Goal: Task Accomplishment & Management: Manage account settings

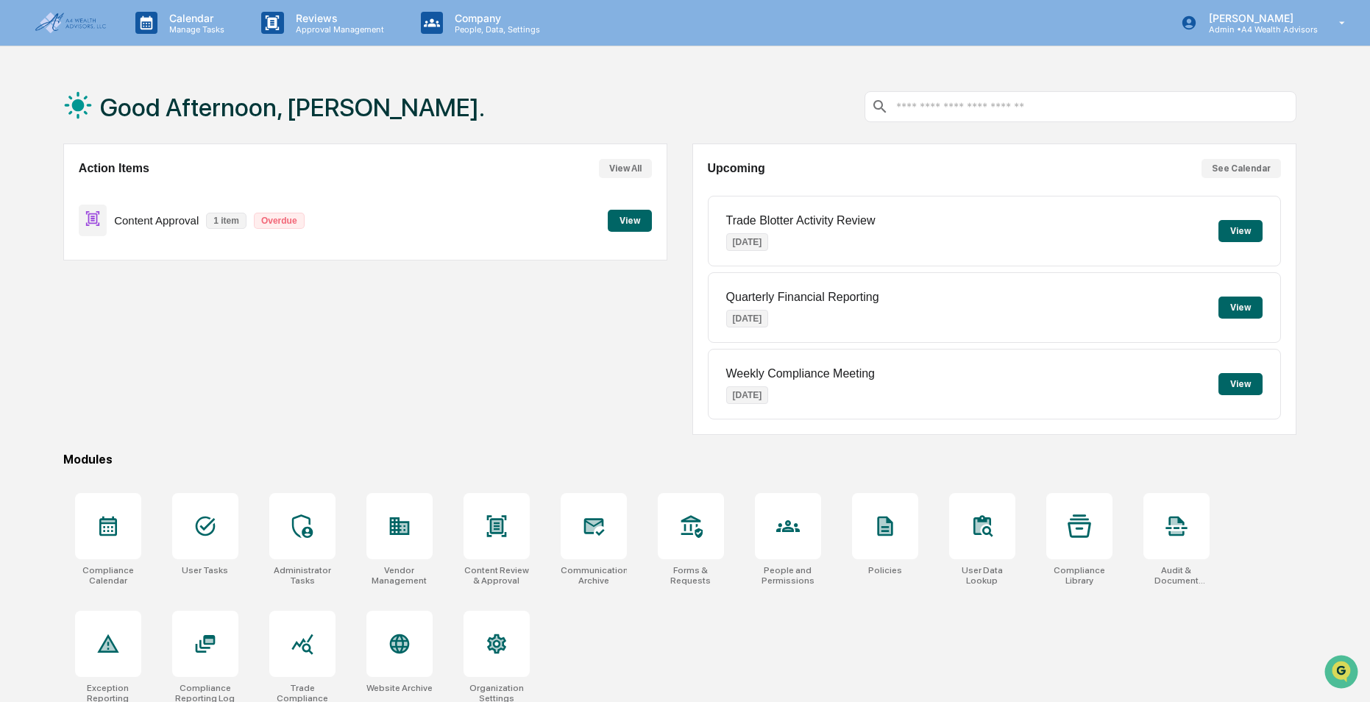
click at [619, 219] on button "View" at bounding box center [630, 221] width 44 height 22
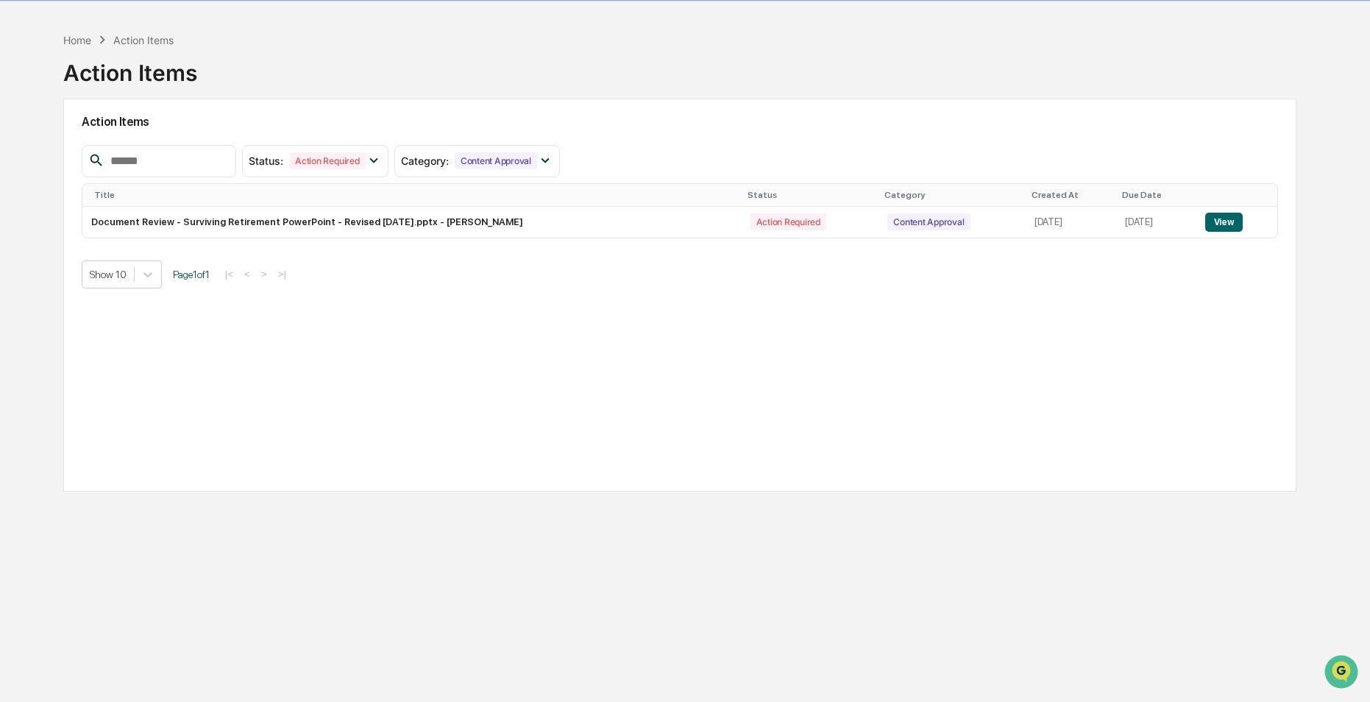
scroll to position [70, 0]
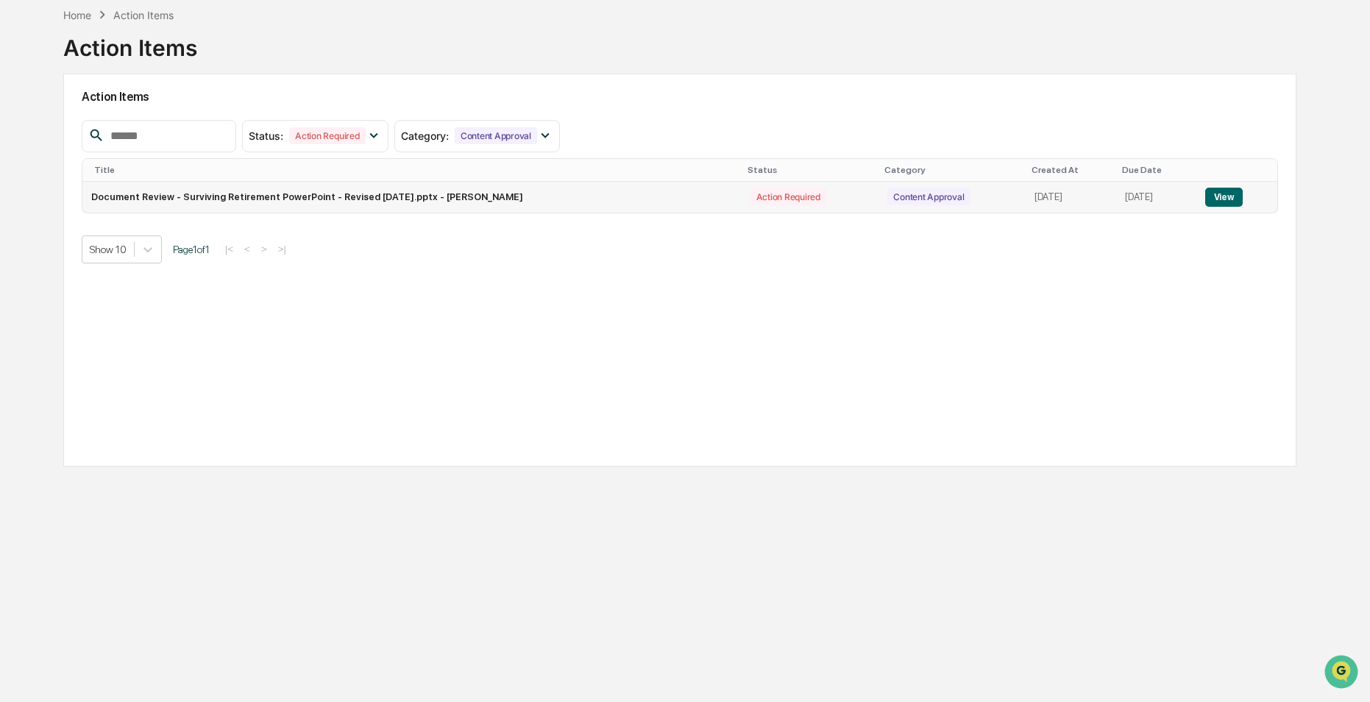
click at [414, 192] on td "Document Review - Surviving Retirement PowerPoint - Revised [DATE].pptx - [PERS…" at bounding box center [411, 197] width 659 height 31
click at [1234, 198] on button "View" at bounding box center [1225, 197] width 38 height 19
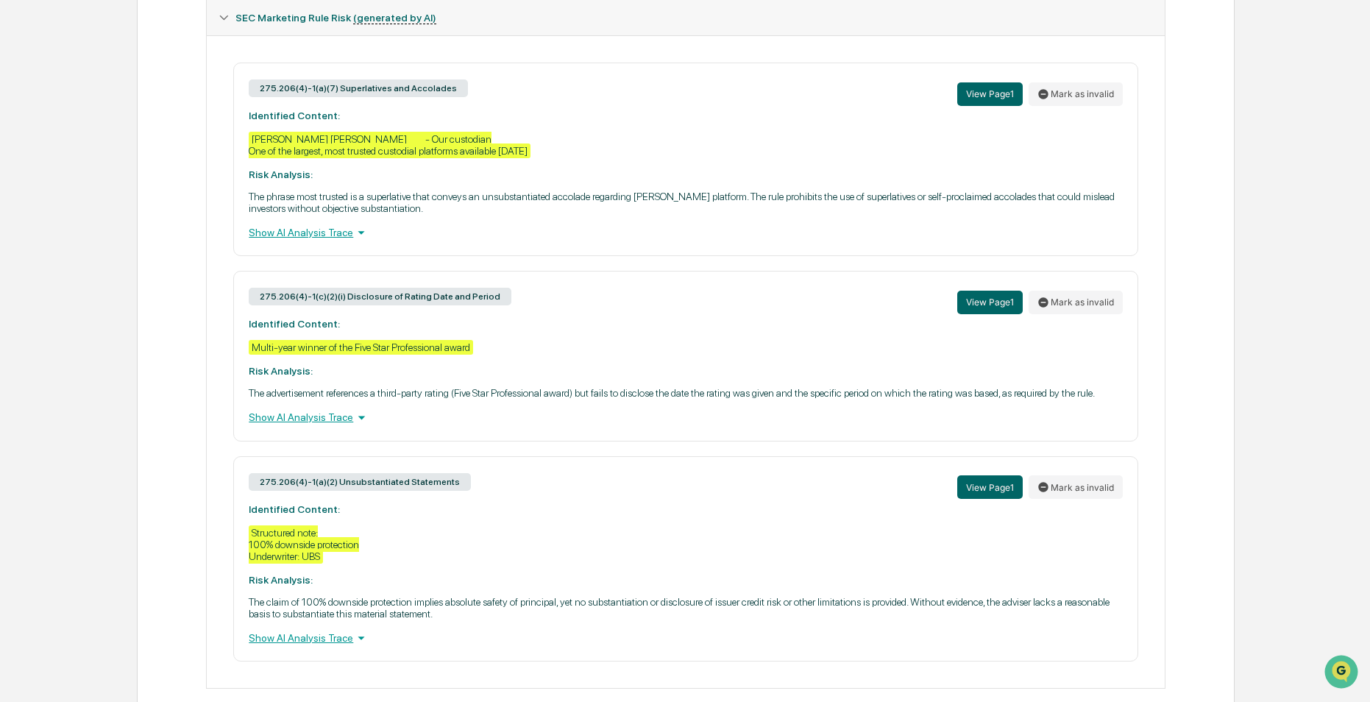
scroll to position [730, 0]
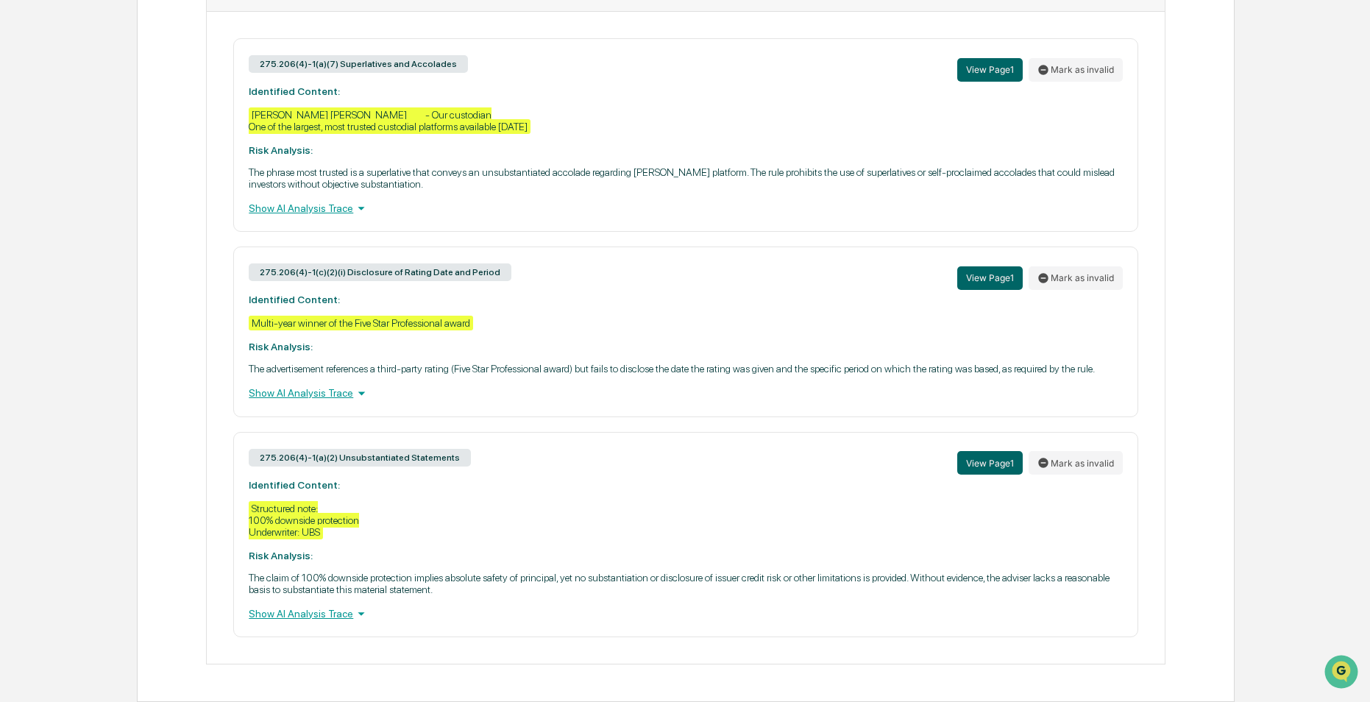
click at [312, 613] on div "Show AI Analysis Trace" at bounding box center [686, 614] width 874 height 16
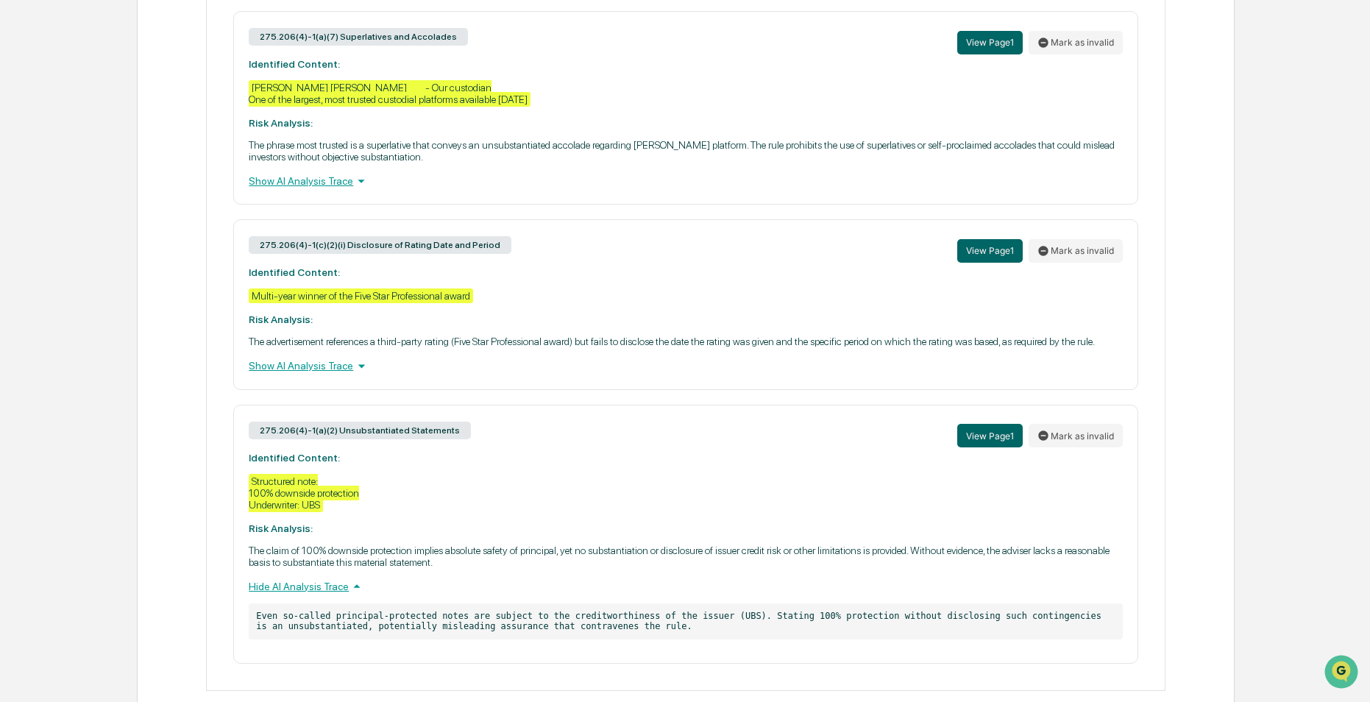
scroll to position [784, 0]
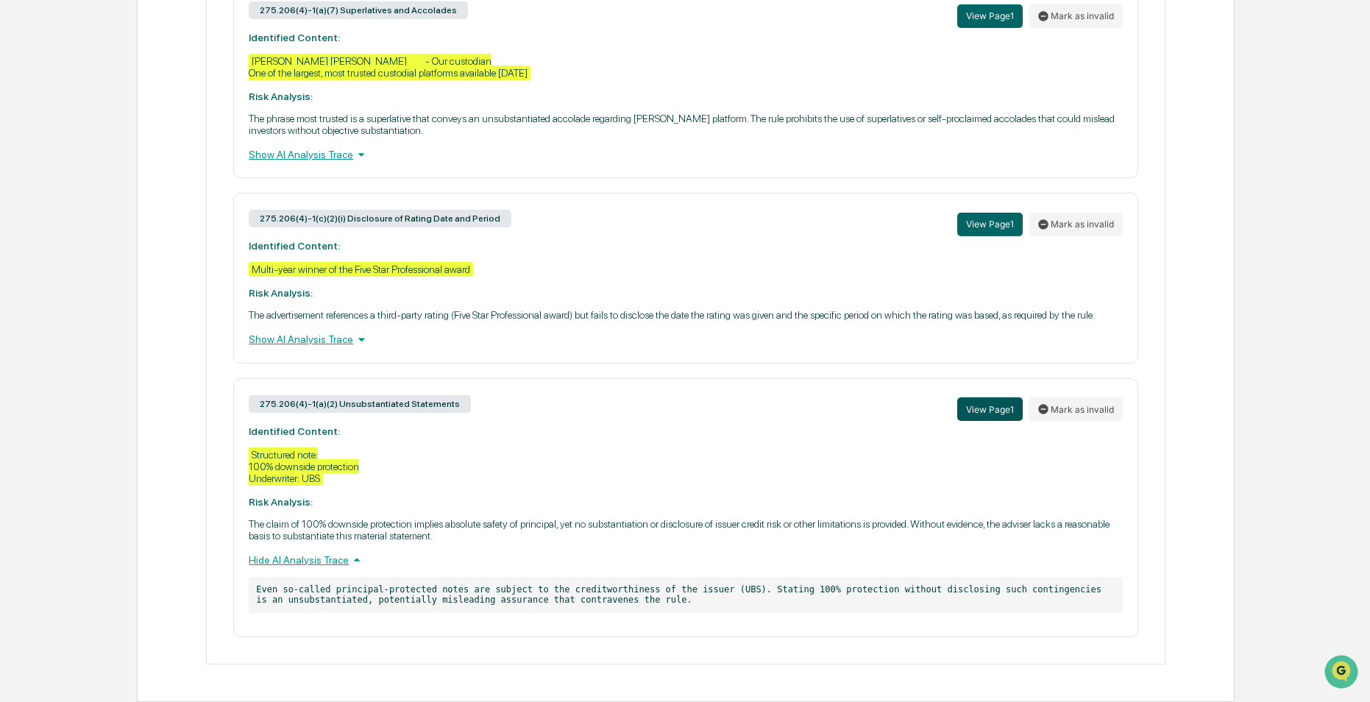
click at [998, 404] on button "View Page 1" at bounding box center [991, 409] width 66 height 24
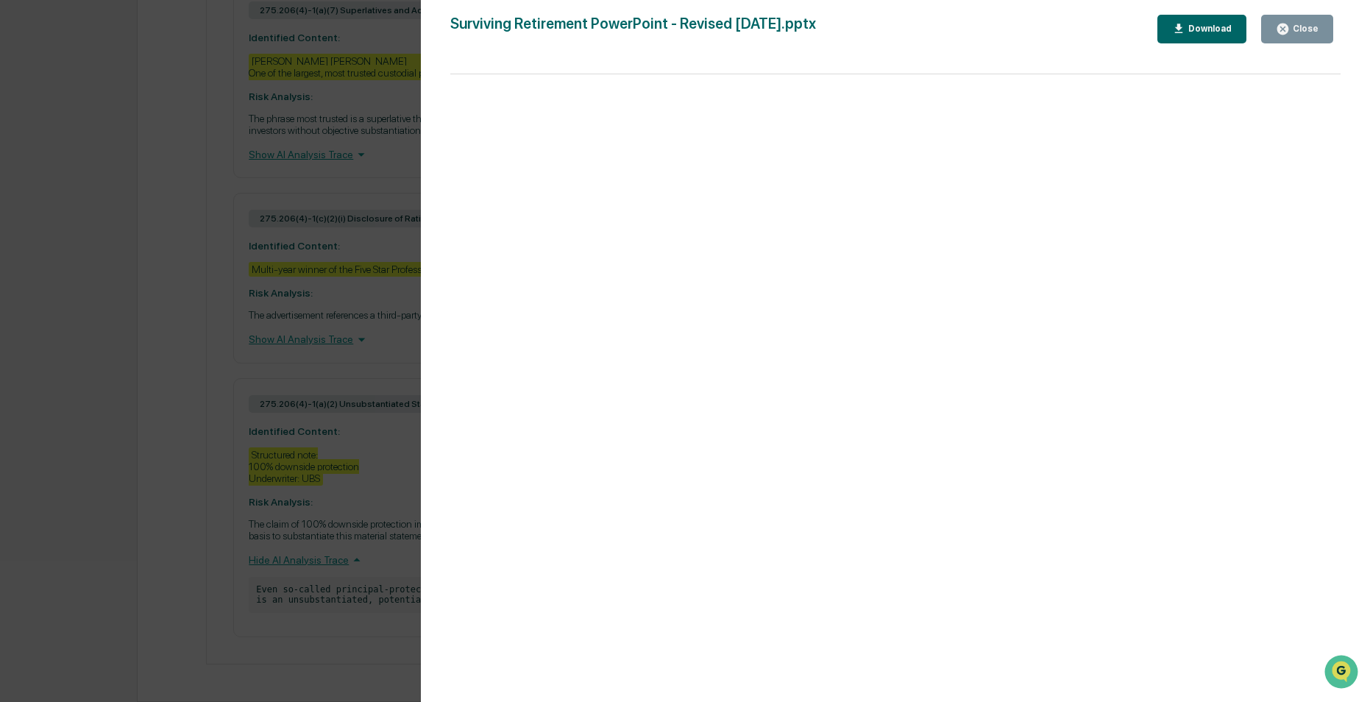
click at [1312, 35] on div "Close" at bounding box center [1297, 29] width 43 height 14
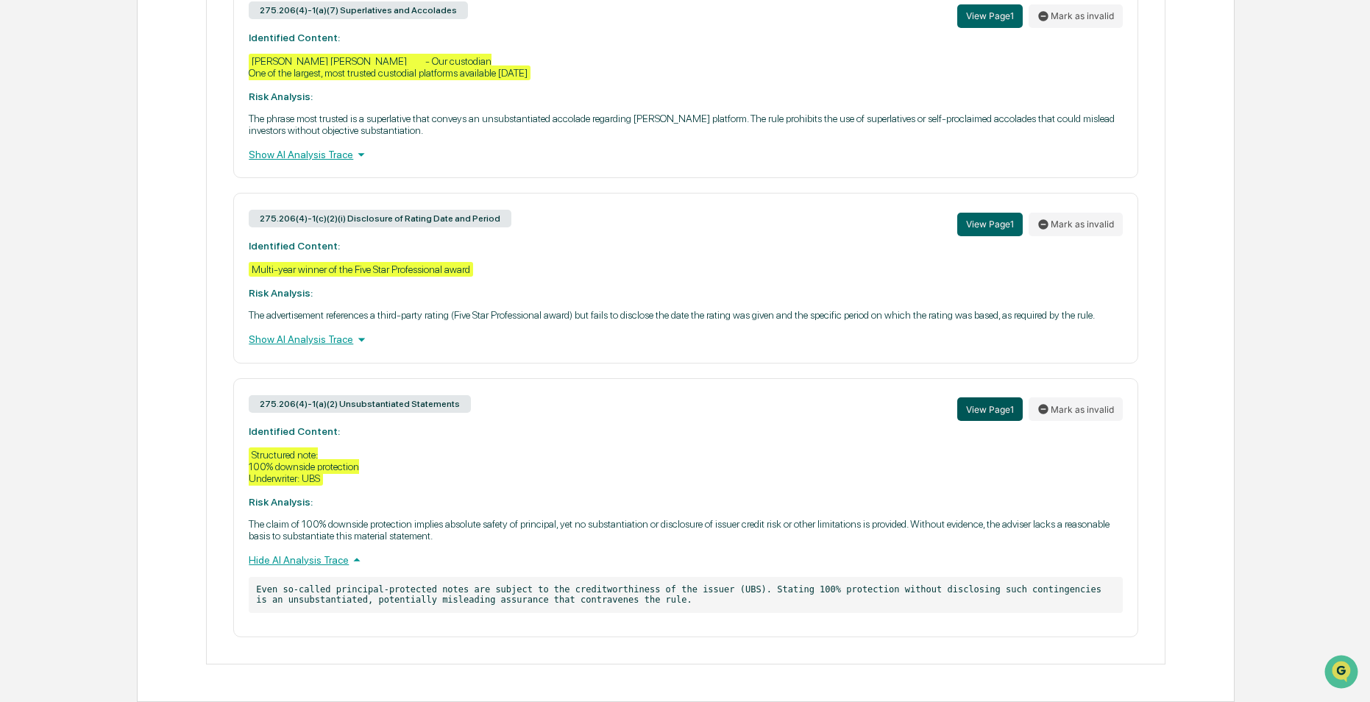
click at [986, 413] on button "View Page 1" at bounding box center [991, 409] width 66 height 24
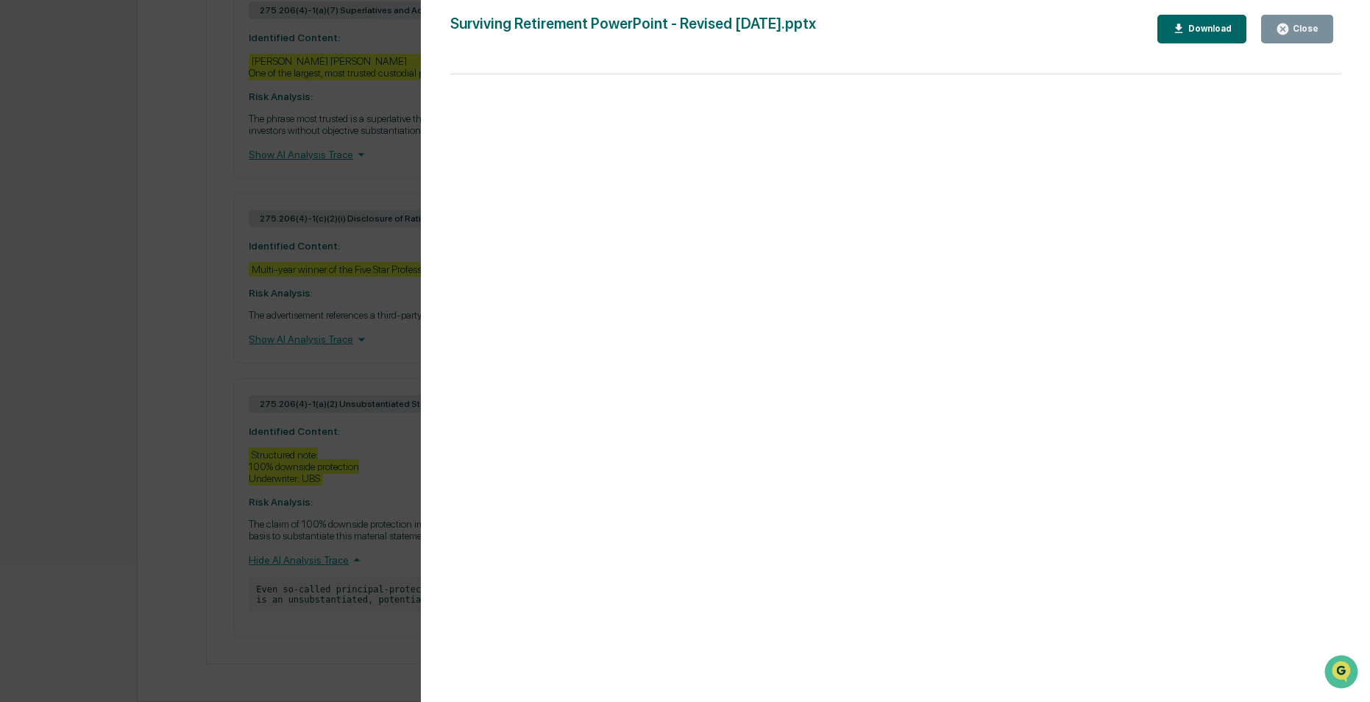
click at [1305, 25] on div "Close" at bounding box center [1304, 29] width 29 height 10
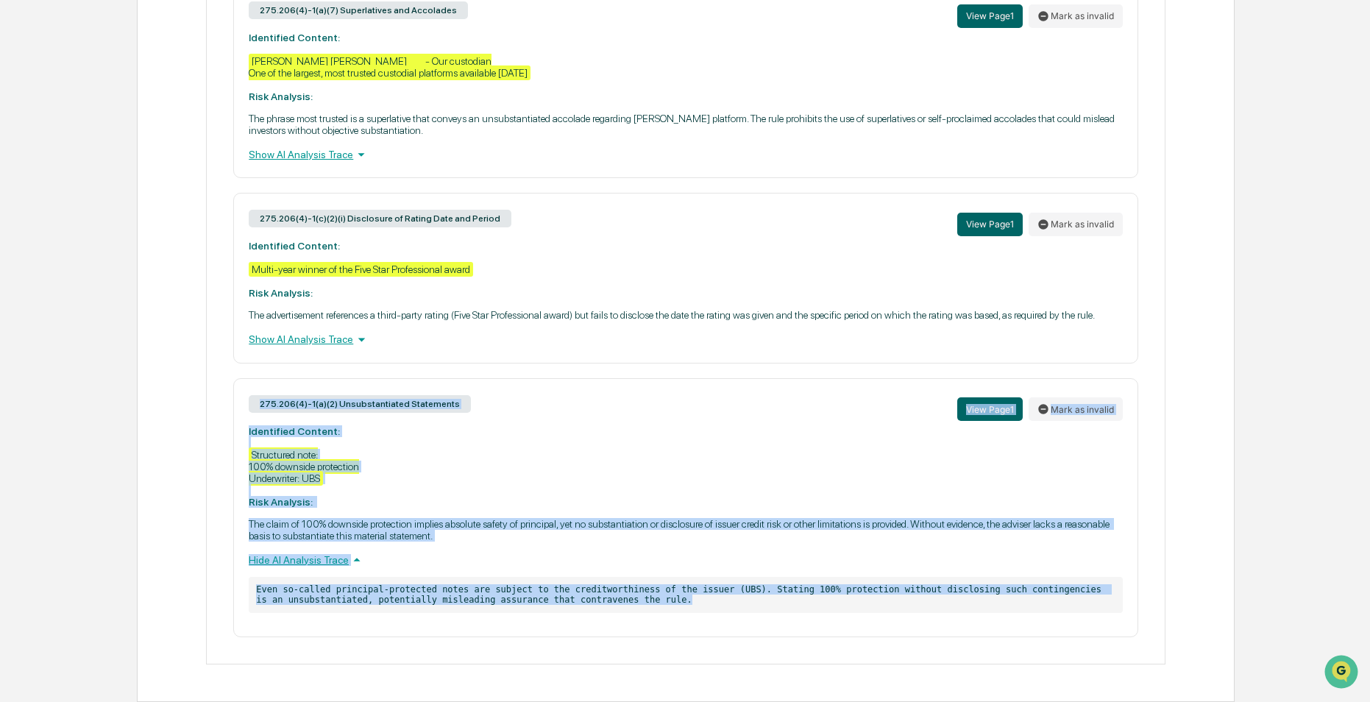
drag, startPoint x: 242, startPoint y: 399, endPoint x: 662, endPoint y: 611, distance: 470.0
click at [662, 611] on div "275.206(4)-1(a)(2) Unsubstantiated Statements View Page 1 Mark as invalid Ident…" at bounding box center [685, 507] width 905 height 259
copy div "275.206(4)-1(a)(2) Unsubstantiated Statements View Page 1 Mark as invalid Ident…"
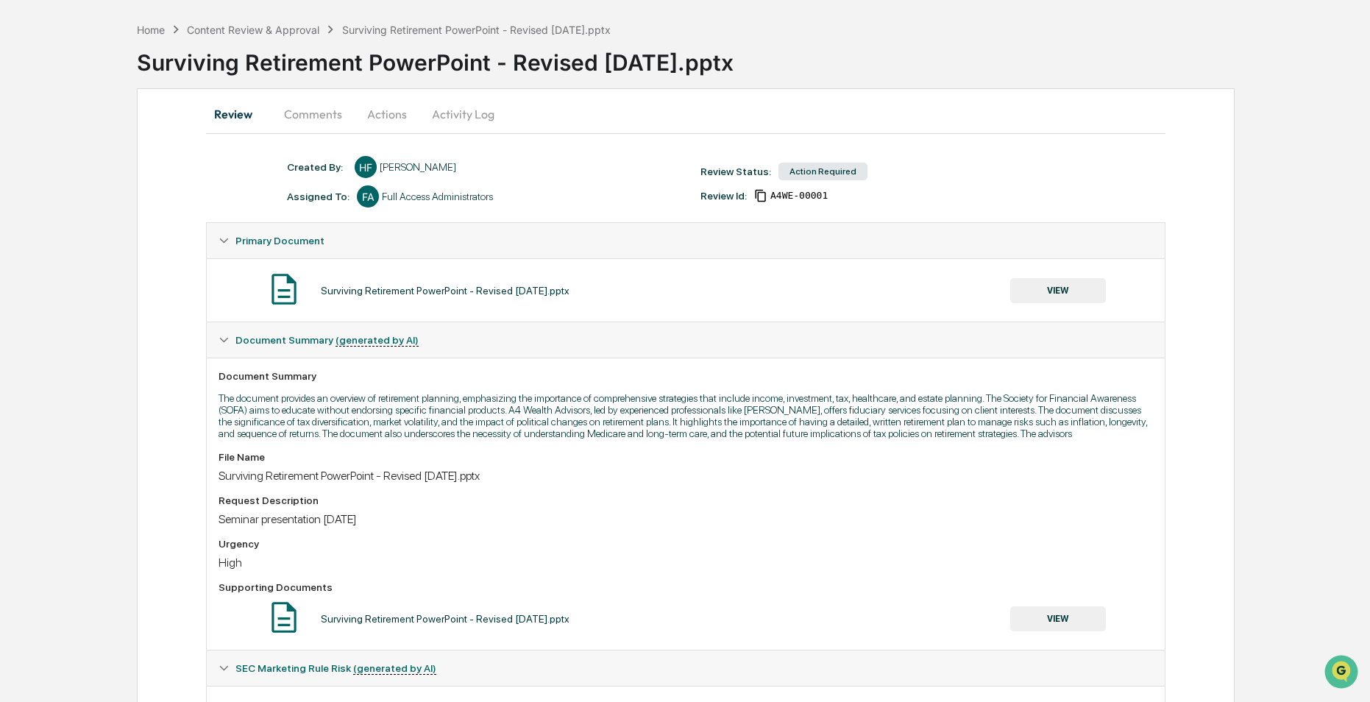
scroll to position [0, 0]
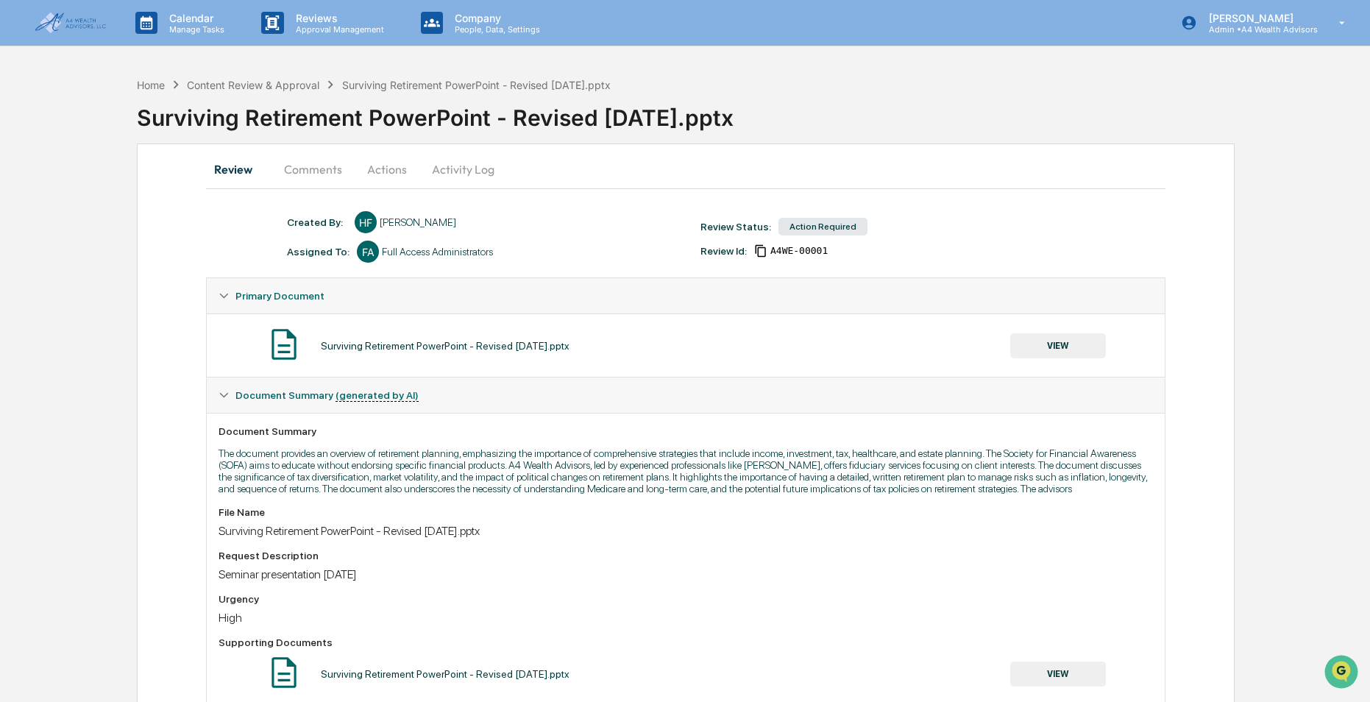
click at [60, 19] on img at bounding box center [70, 23] width 71 height 21
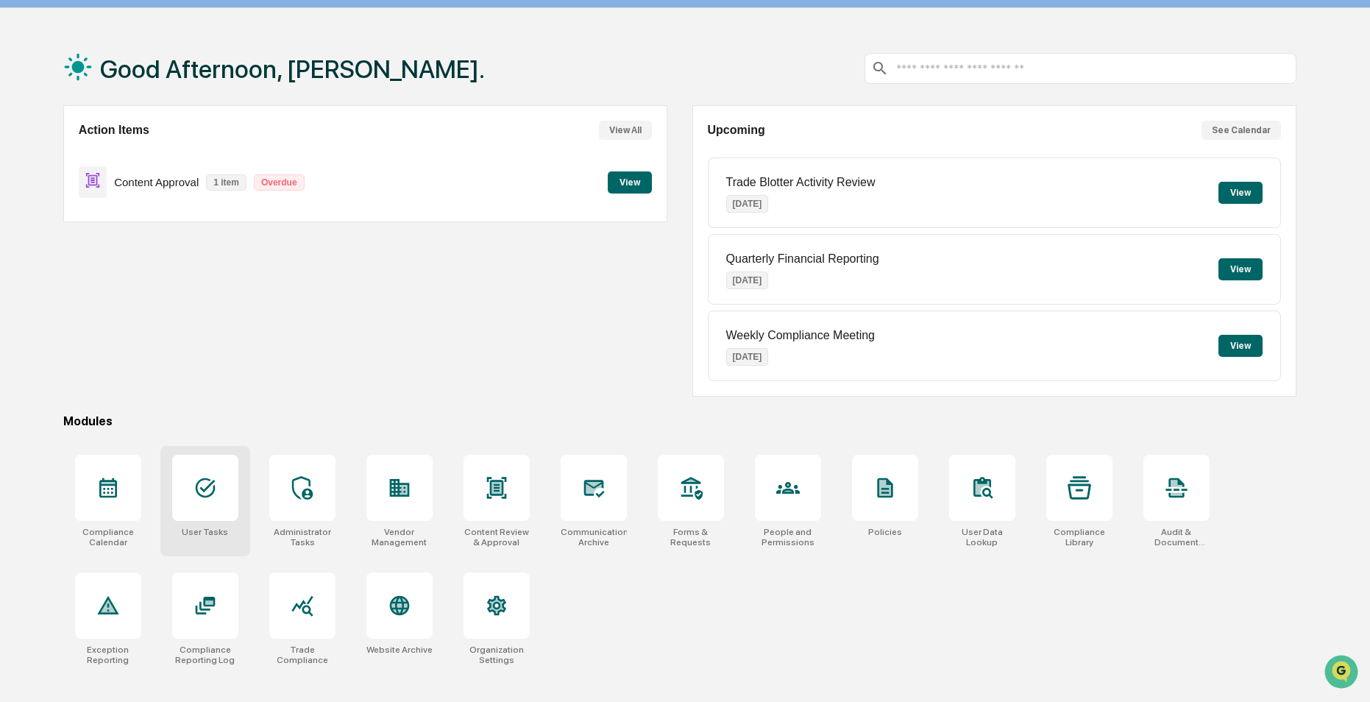
scroll to position [70, 0]
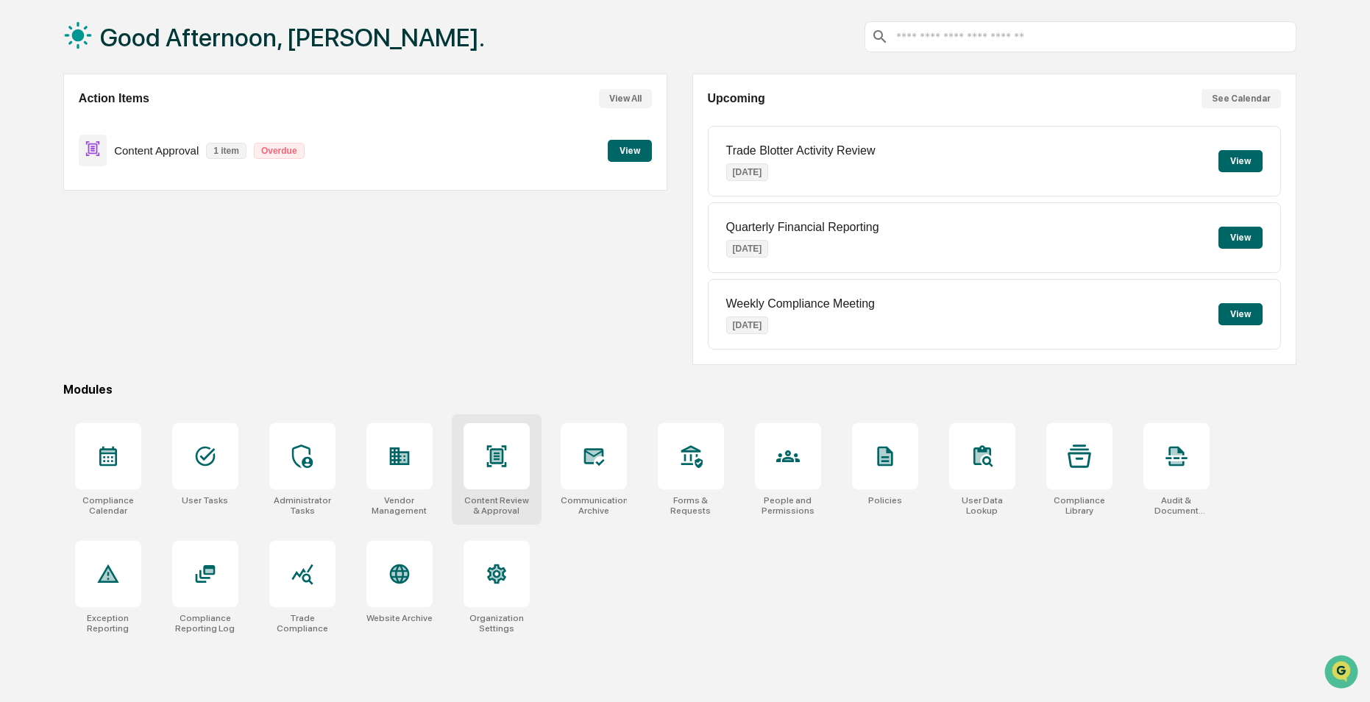
click at [494, 458] on icon at bounding box center [497, 456] width 10 height 12
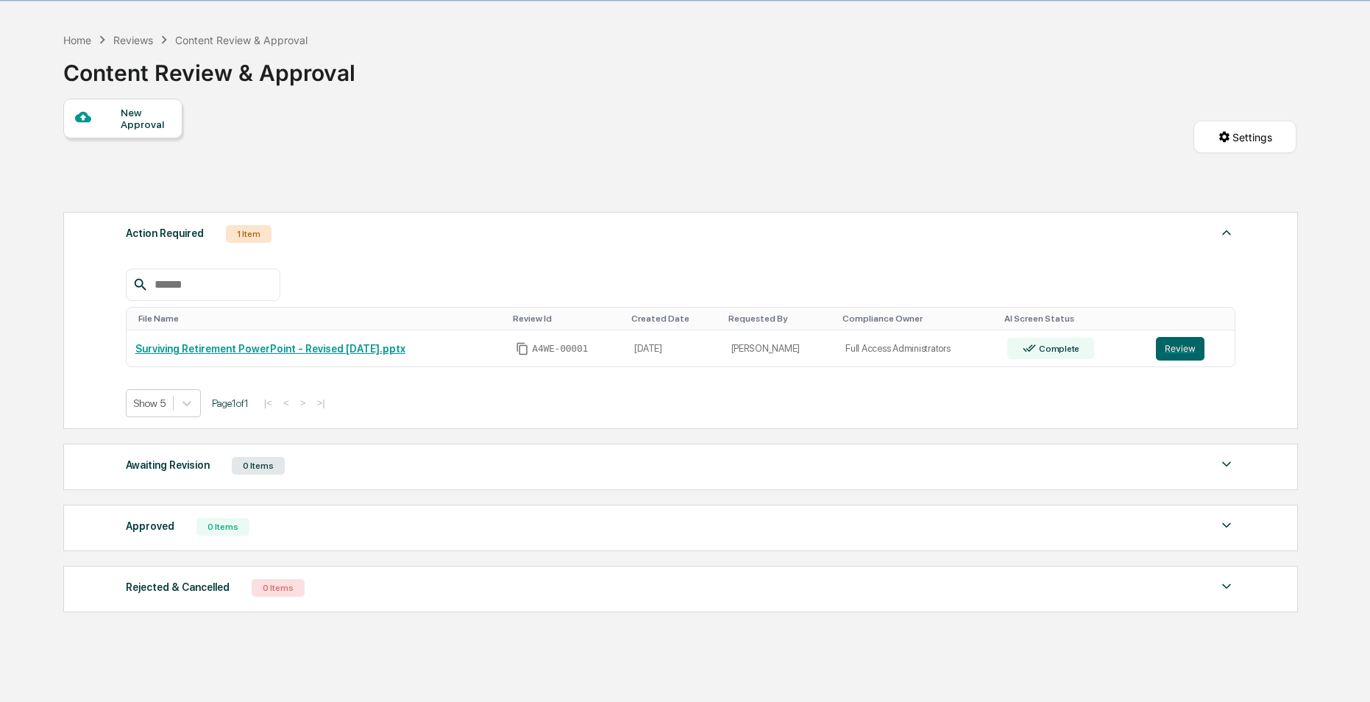
scroll to position [85, 0]
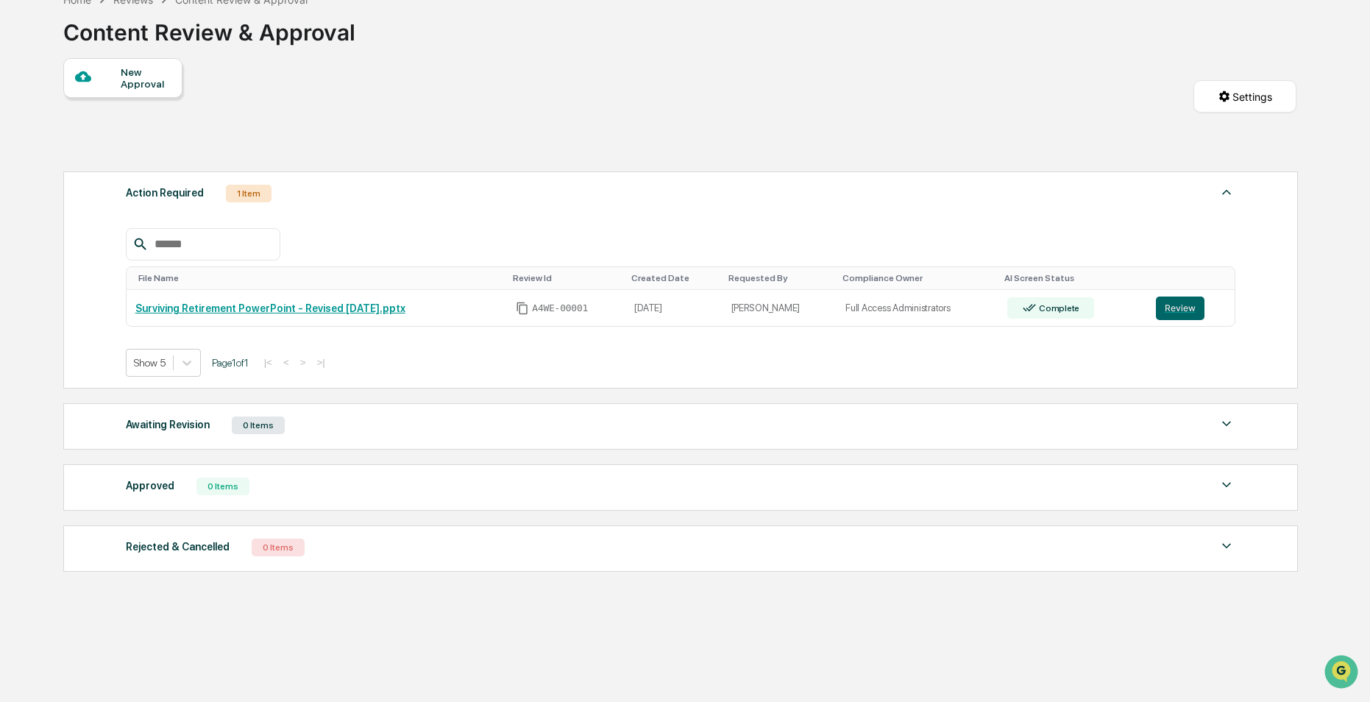
click at [166, 424] on div "Awaiting Revision" at bounding box center [168, 424] width 84 height 19
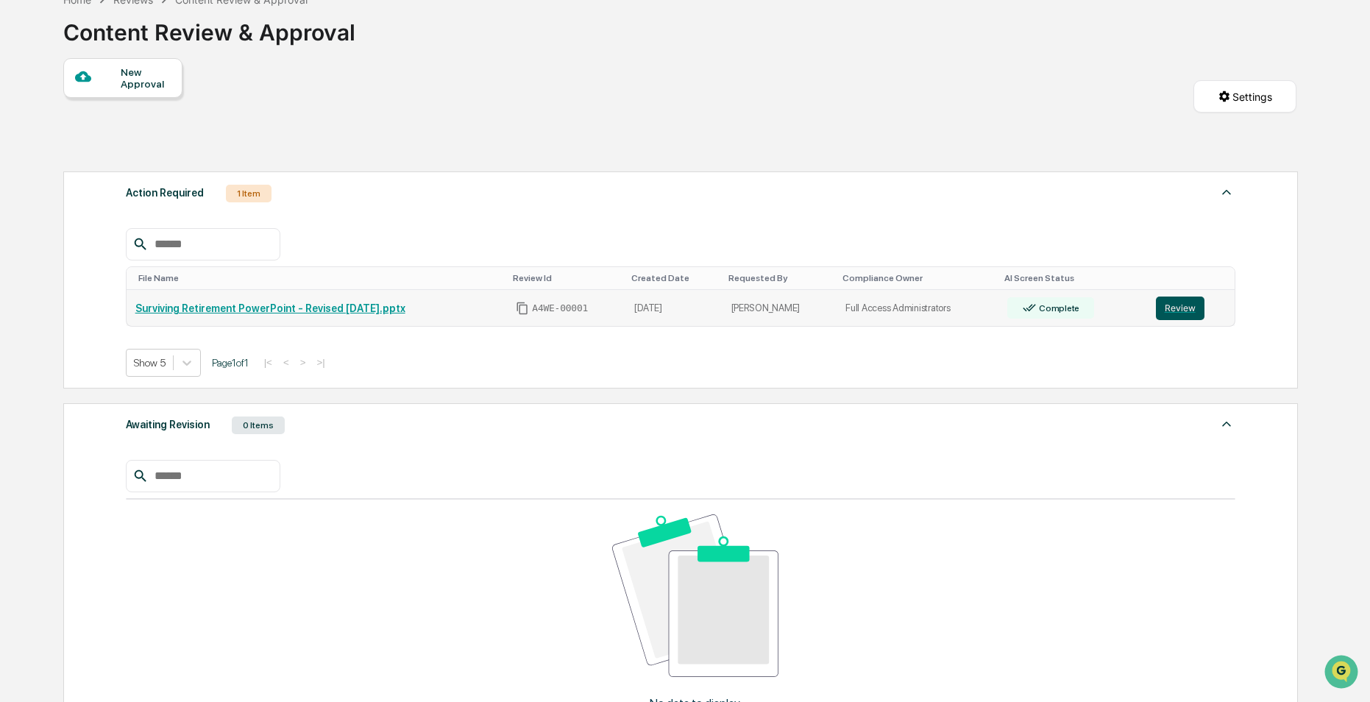
click at [1177, 301] on button "Review" at bounding box center [1180, 309] width 49 height 24
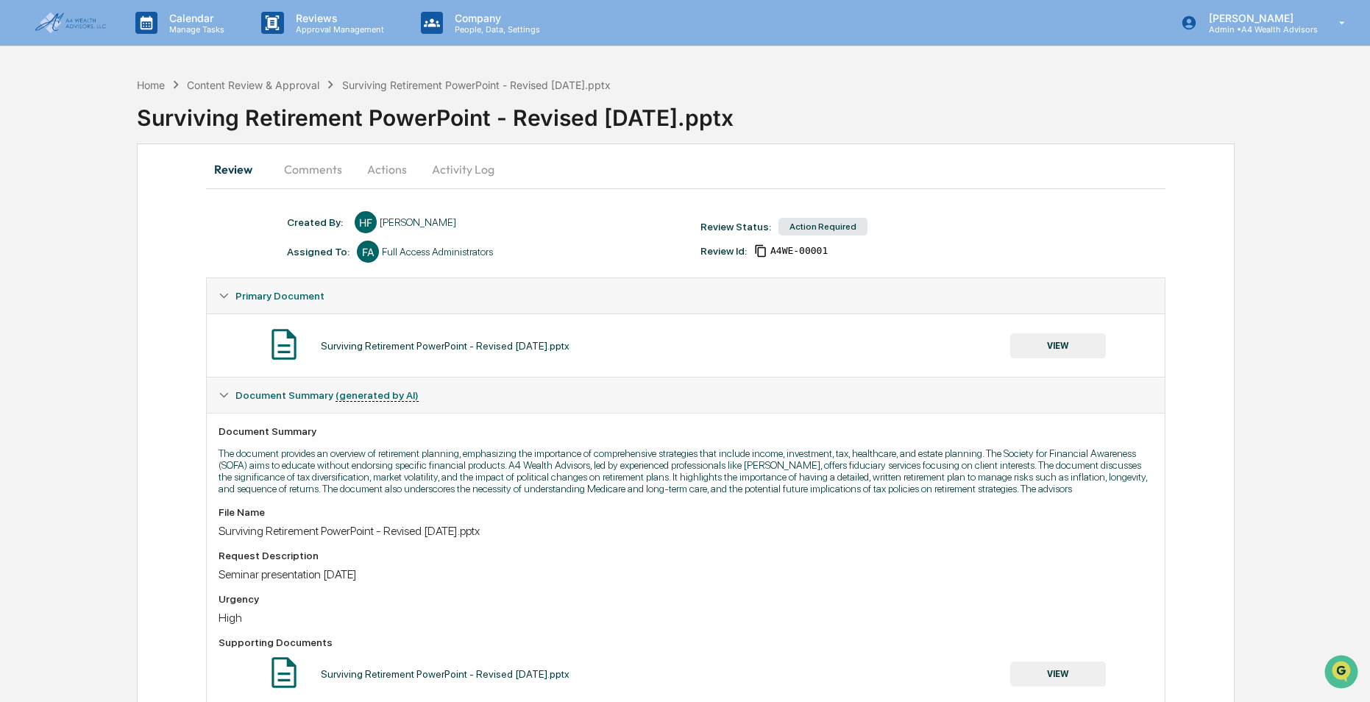
click at [816, 227] on div "Action Required" at bounding box center [823, 227] width 89 height 18
click at [315, 171] on button "Comments" at bounding box center [313, 169] width 82 height 35
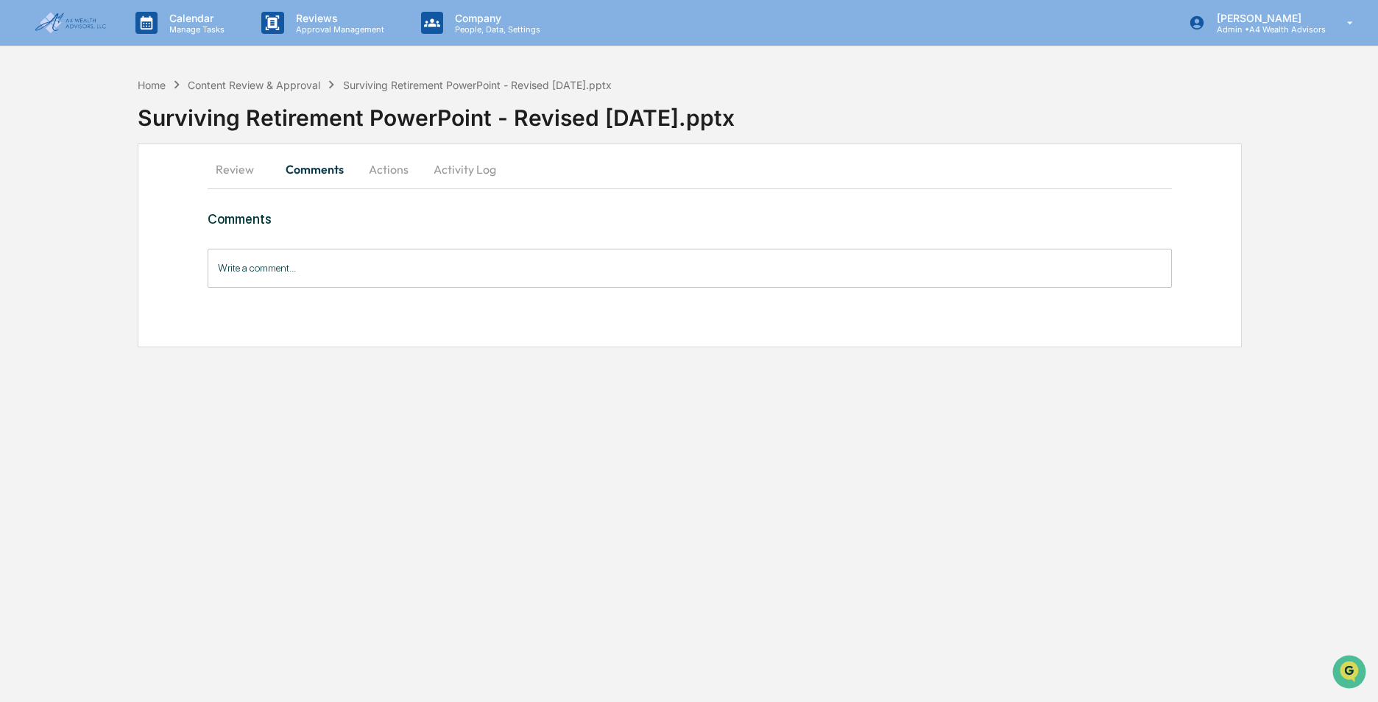
click at [389, 170] on button "Actions" at bounding box center [388, 169] width 66 height 35
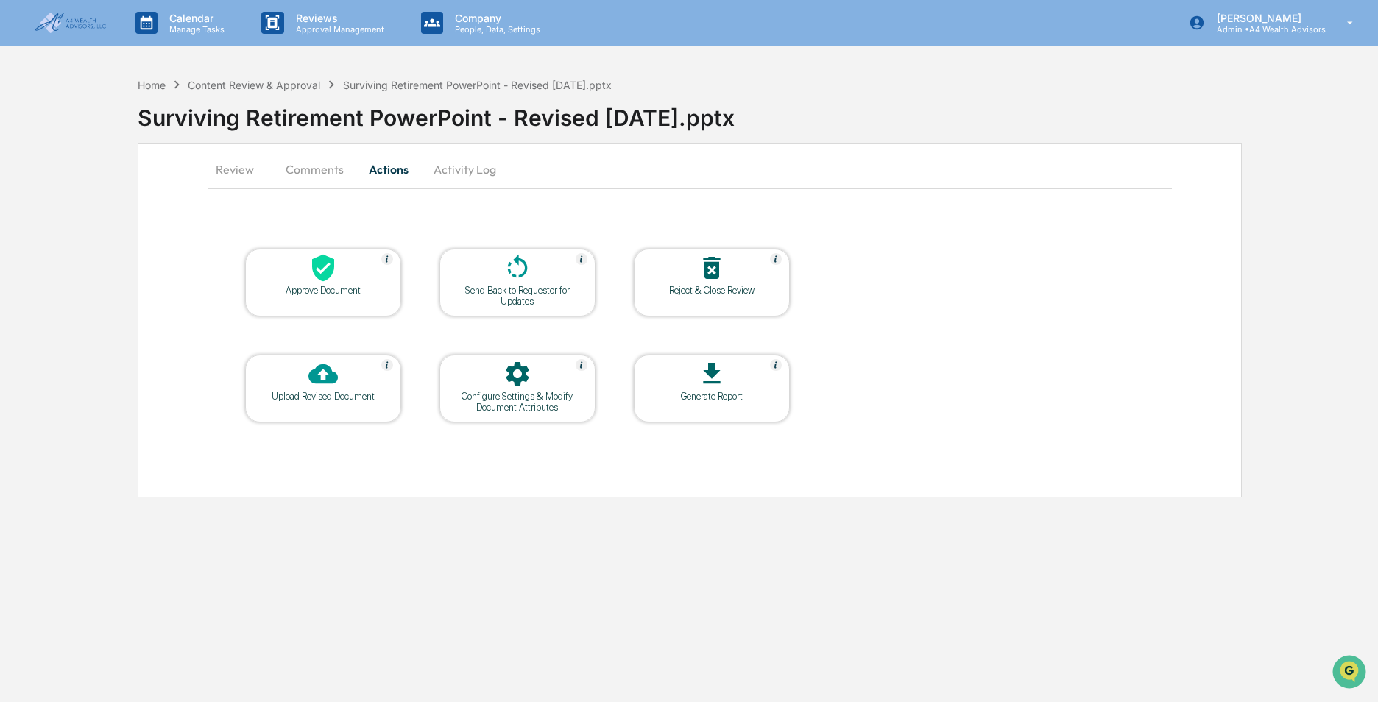
click at [473, 168] on button "Activity Log" at bounding box center [465, 169] width 86 height 35
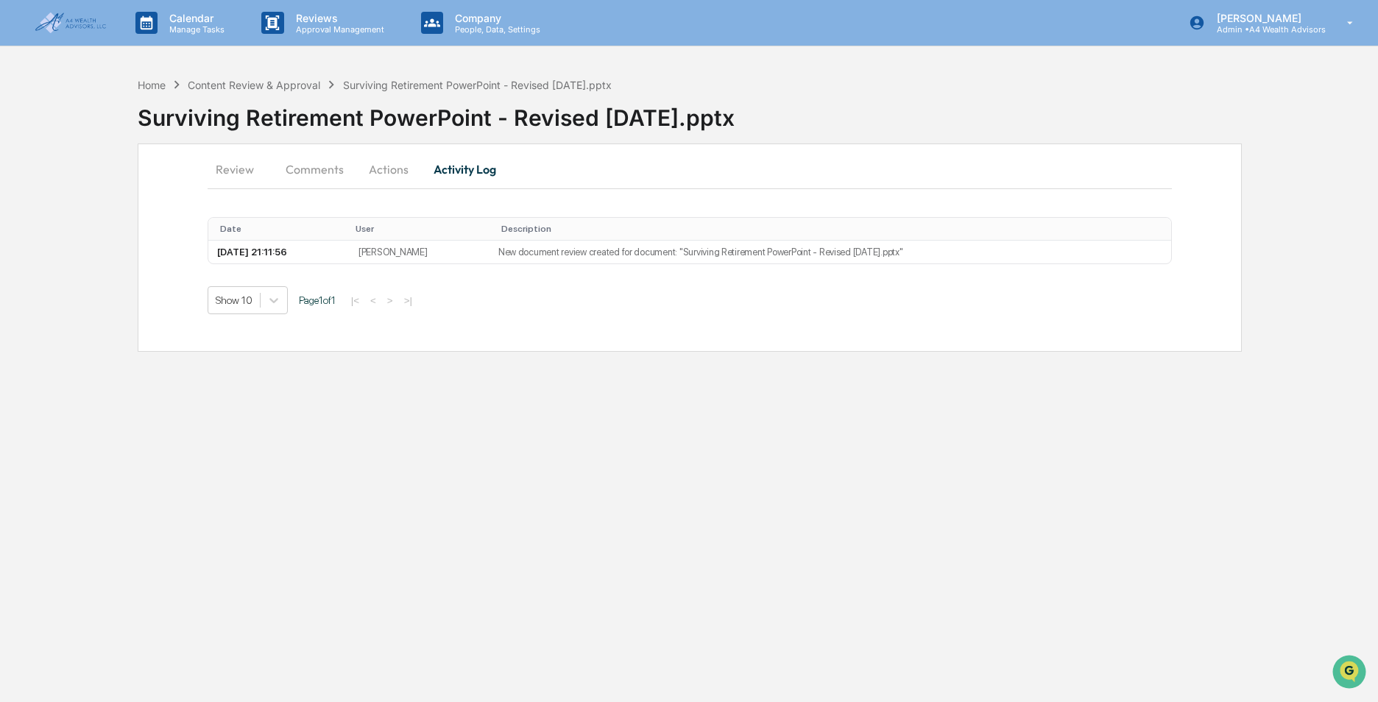
click at [214, 167] on button "Review" at bounding box center [241, 169] width 66 height 35
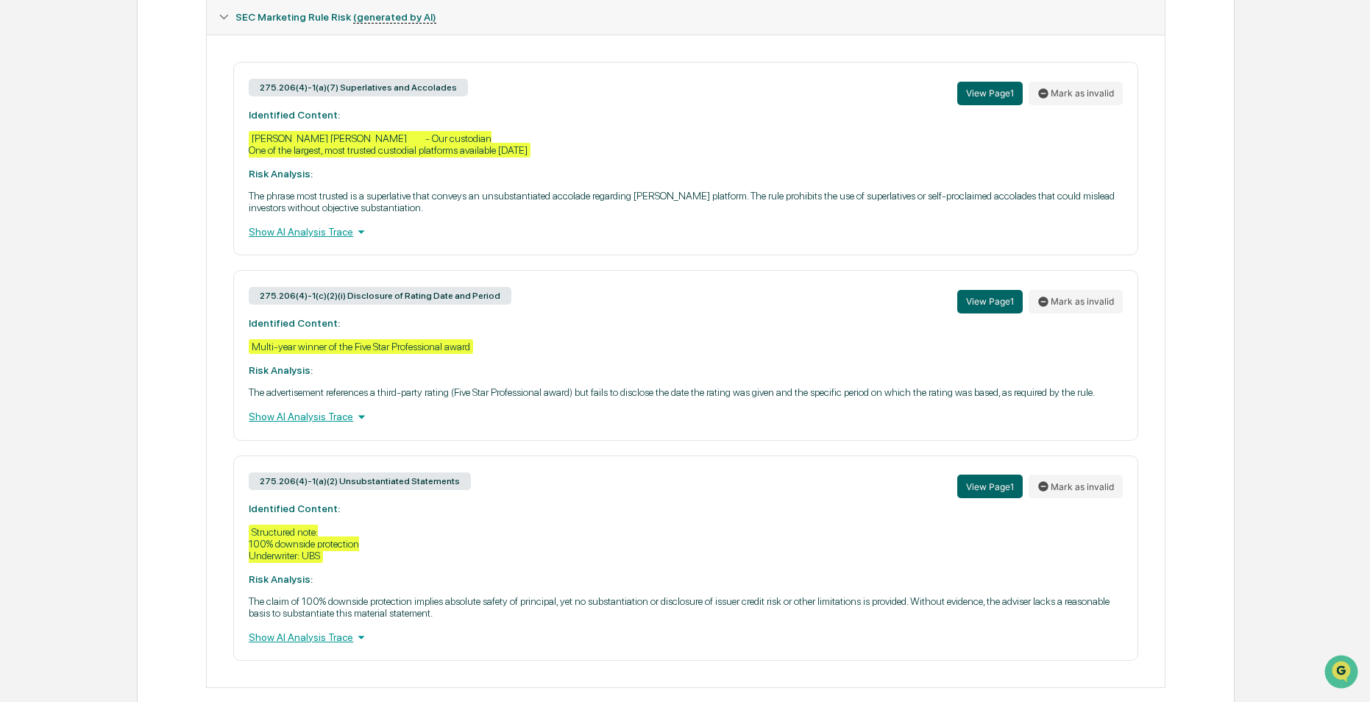
scroll to position [730, 0]
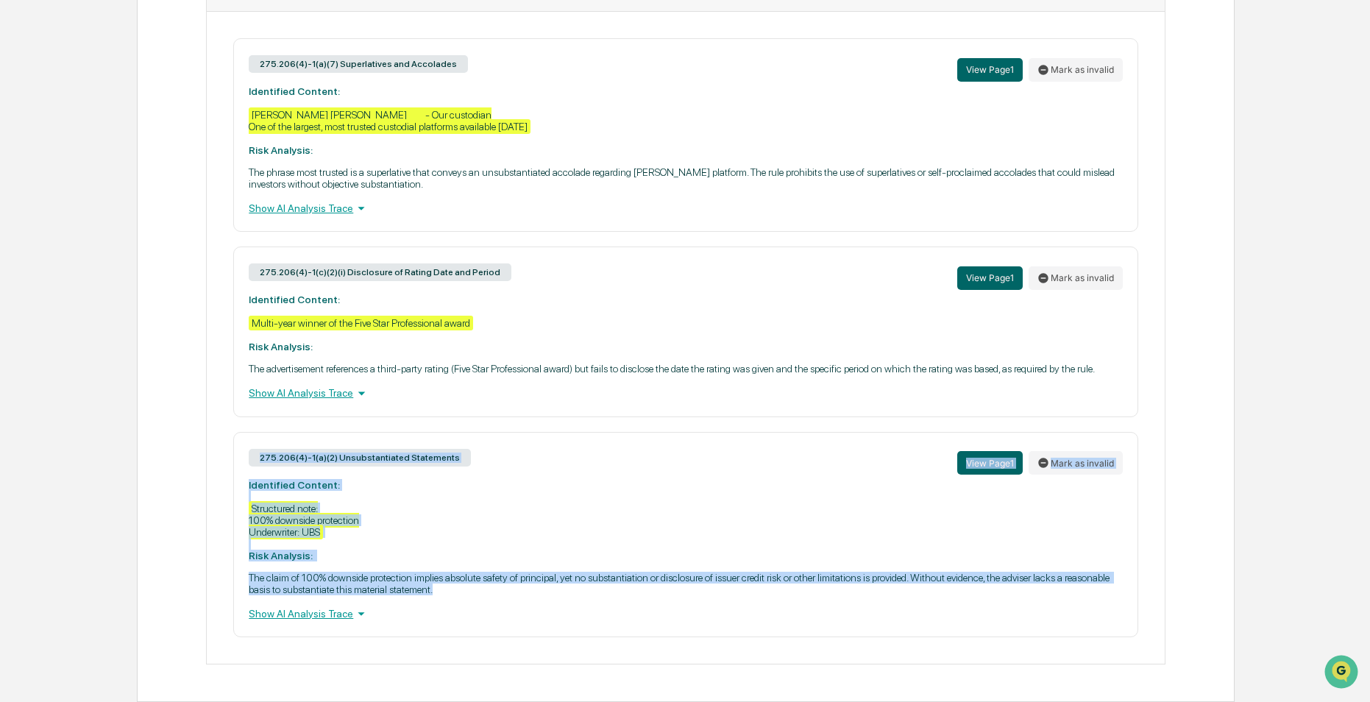
drag, startPoint x: 438, startPoint y: 595, endPoint x: 236, endPoint y: 452, distance: 247.7
click at [236, 452] on div "275.206(4)-1(a)(2) Unsubstantiated Statements View Page 1 Mark as invalid Ident…" at bounding box center [685, 534] width 905 height 205
drag, startPoint x: 236, startPoint y: 452, endPoint x: 324, endPoint y: 456, distance: 88.4
copy div "275.206(4)-1(a)(2) Unsubstantiated Statements View Page 1 Mark as invalid Ident…"
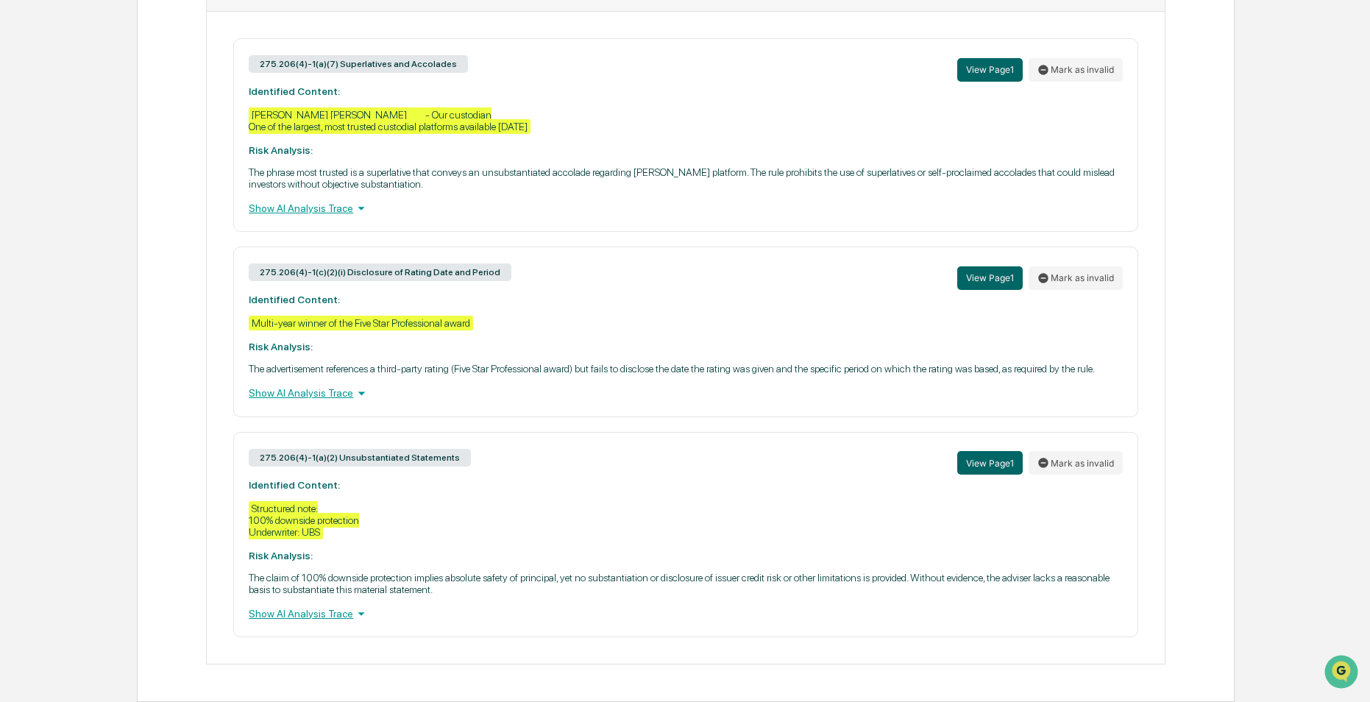
click at [314, 620] on div "Show AI Analysis Trace" at bounding box center [686, 614] width 874 height 16
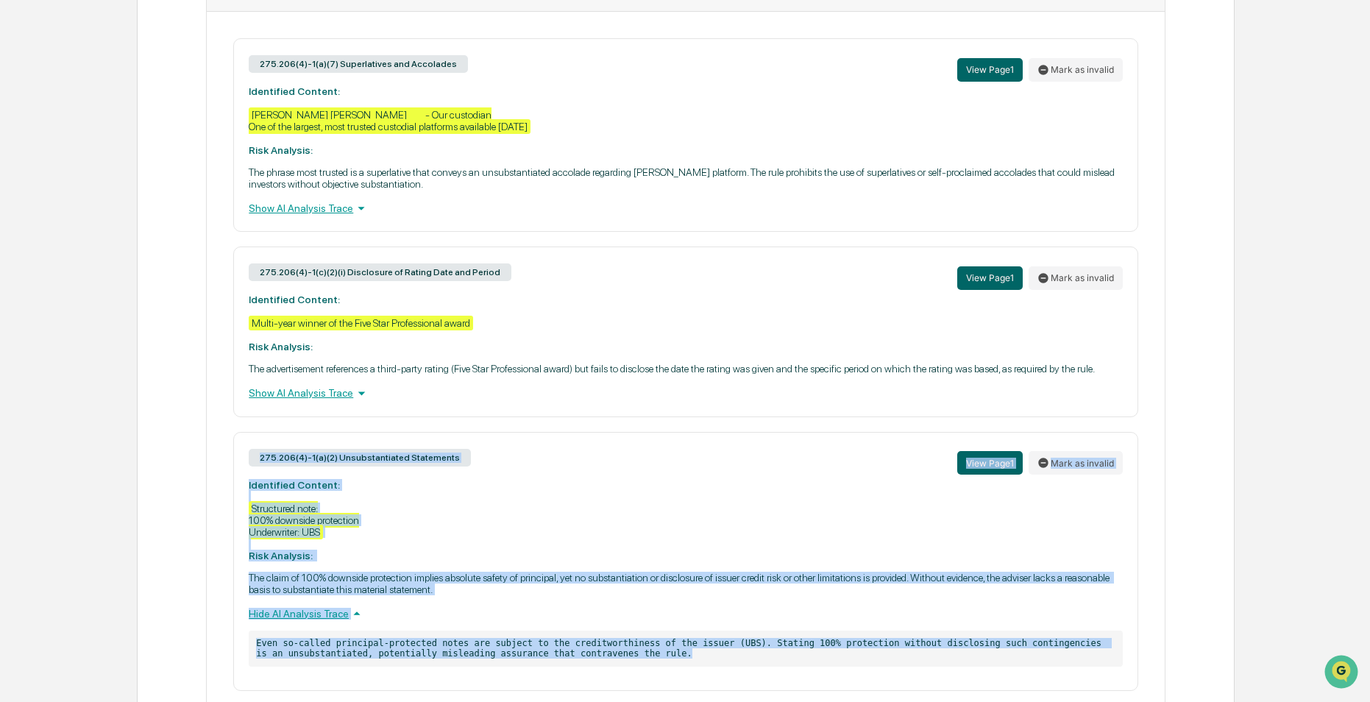
drag, startPoint x: 636, startPoint y: 654, endPoint x: 255, endPoint y: 452, distance: 431.3
click at [255, 452] on div "275.206(4)-1(a)(2) Unsubstantiated Statements View Page 1 Mark as invalid Ident…" at bounding box center [685, 561] width 905 height 259
drag, startPoint x: 255, startPoint y: 452, endPoint x: 275, endPoint y: 454, distance: 20.0
copy div "275.206(4)-1(a)(2) Unsubstantiated Statements View Page 1 Mark as invalid Ident…"
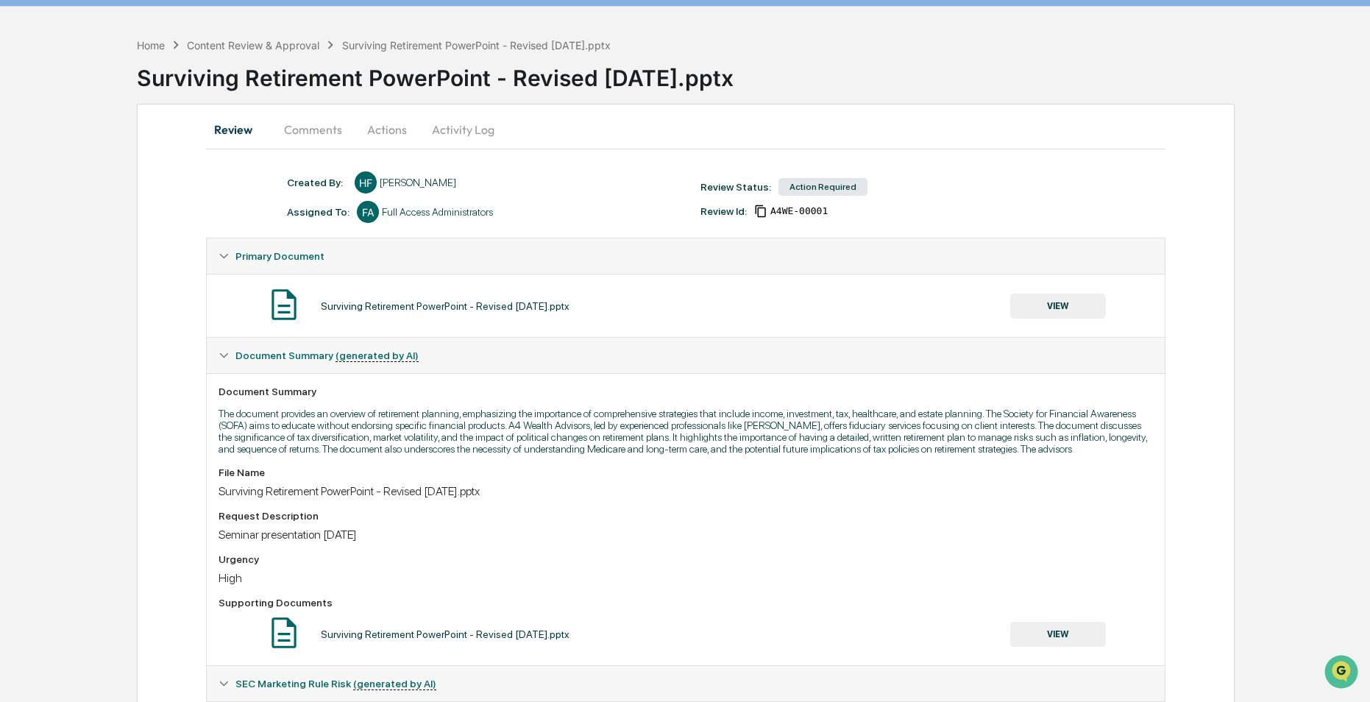
scroll to position [0, 0]
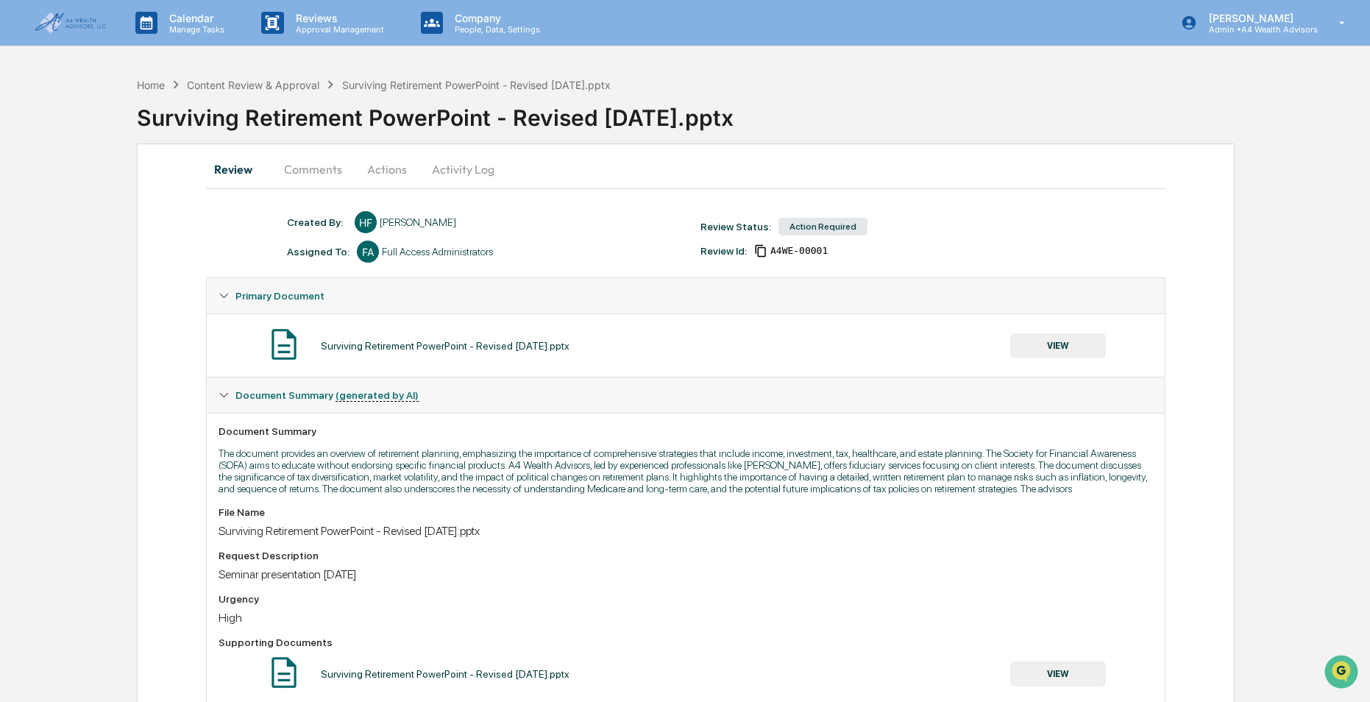
click at [71, 15] on img at bounding box center [70, 23] width 71 height 21
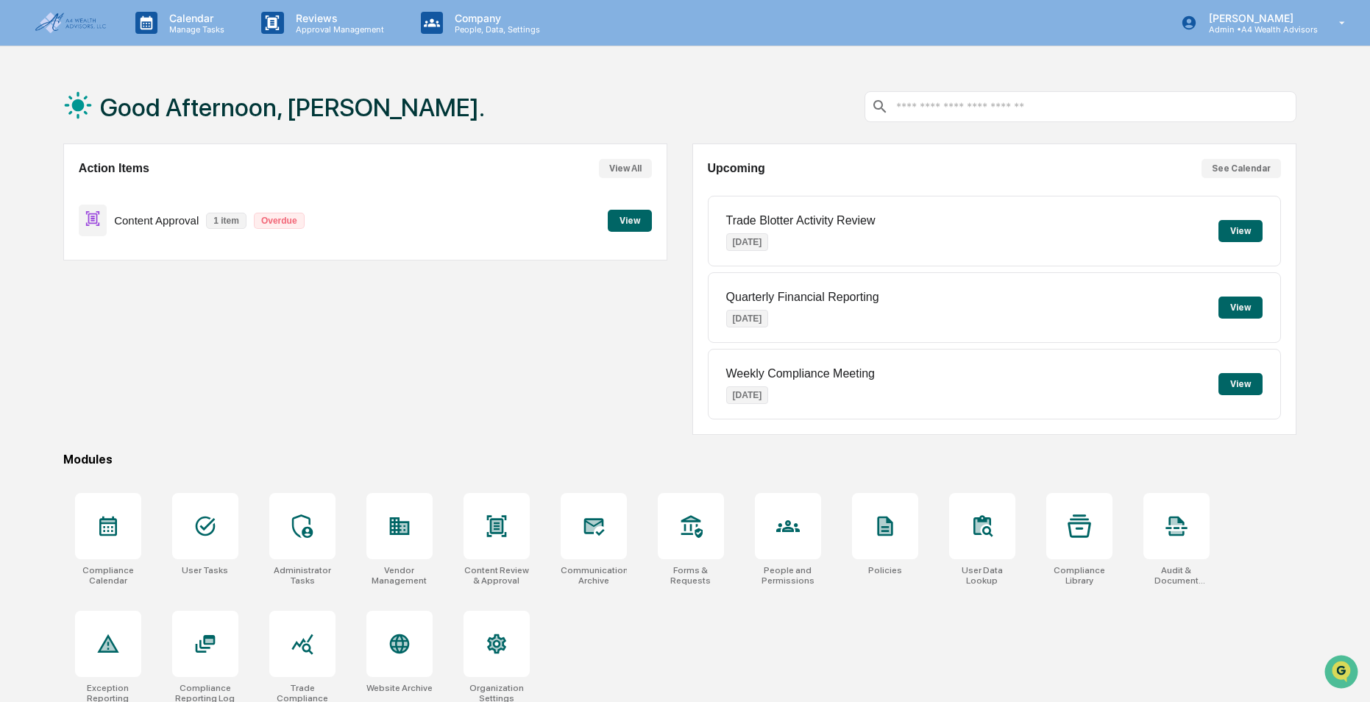
scroll to position [70, 0]
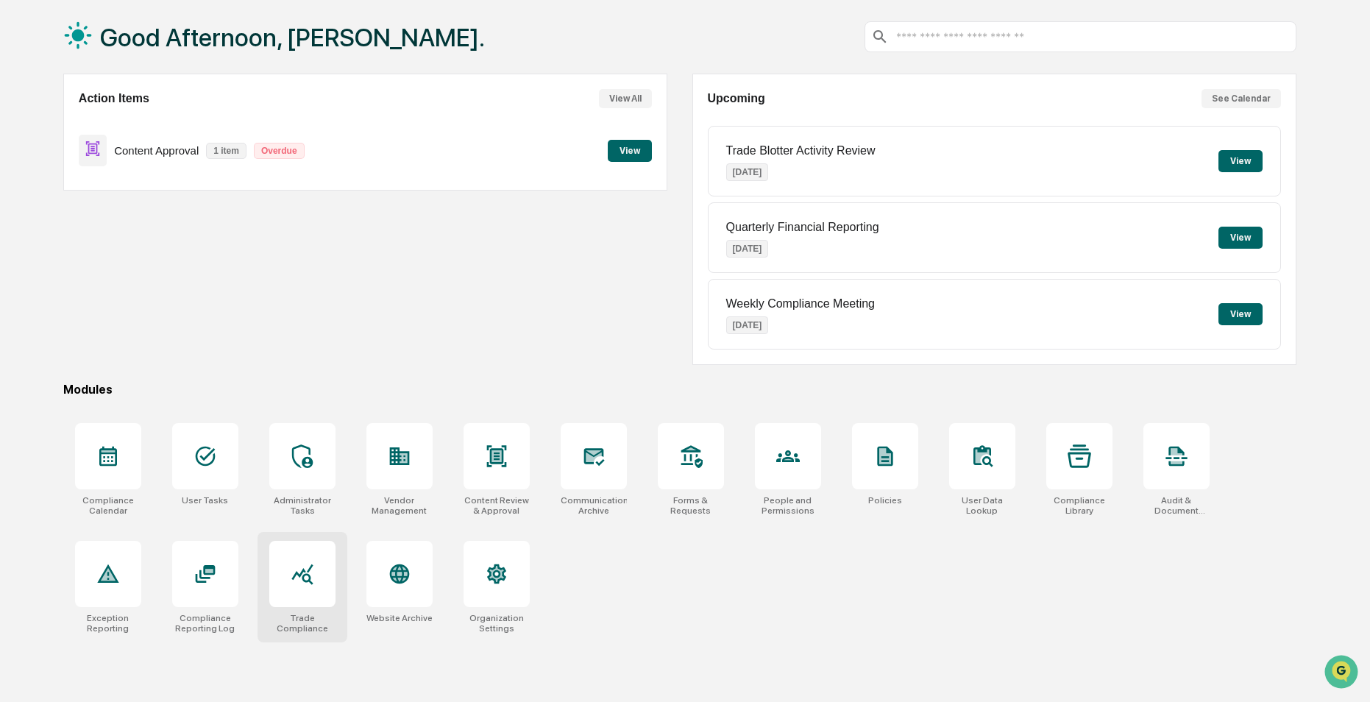
click at [278, 576] on div at bounding box center [302, 574] width 66 height 66
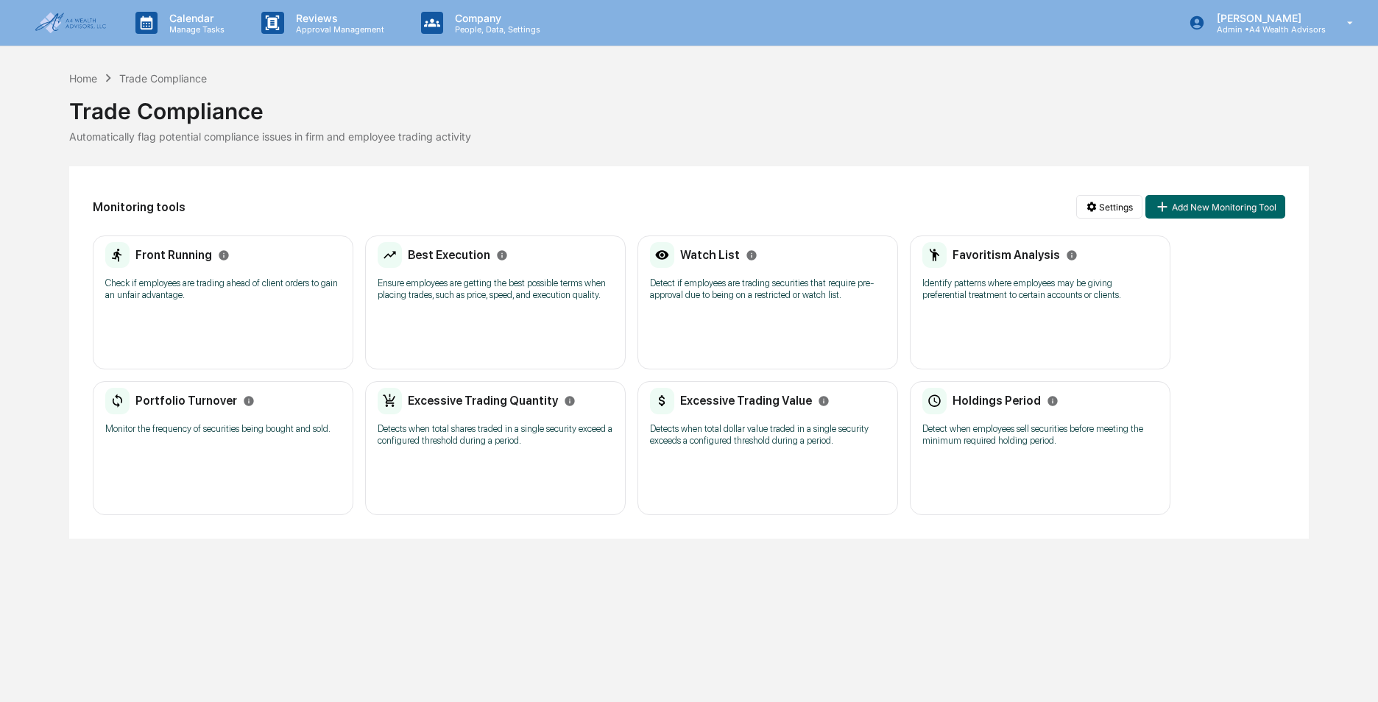
click at [176, 265] on div "Front Running" at bounding box center [167, 255] width 124 height 26
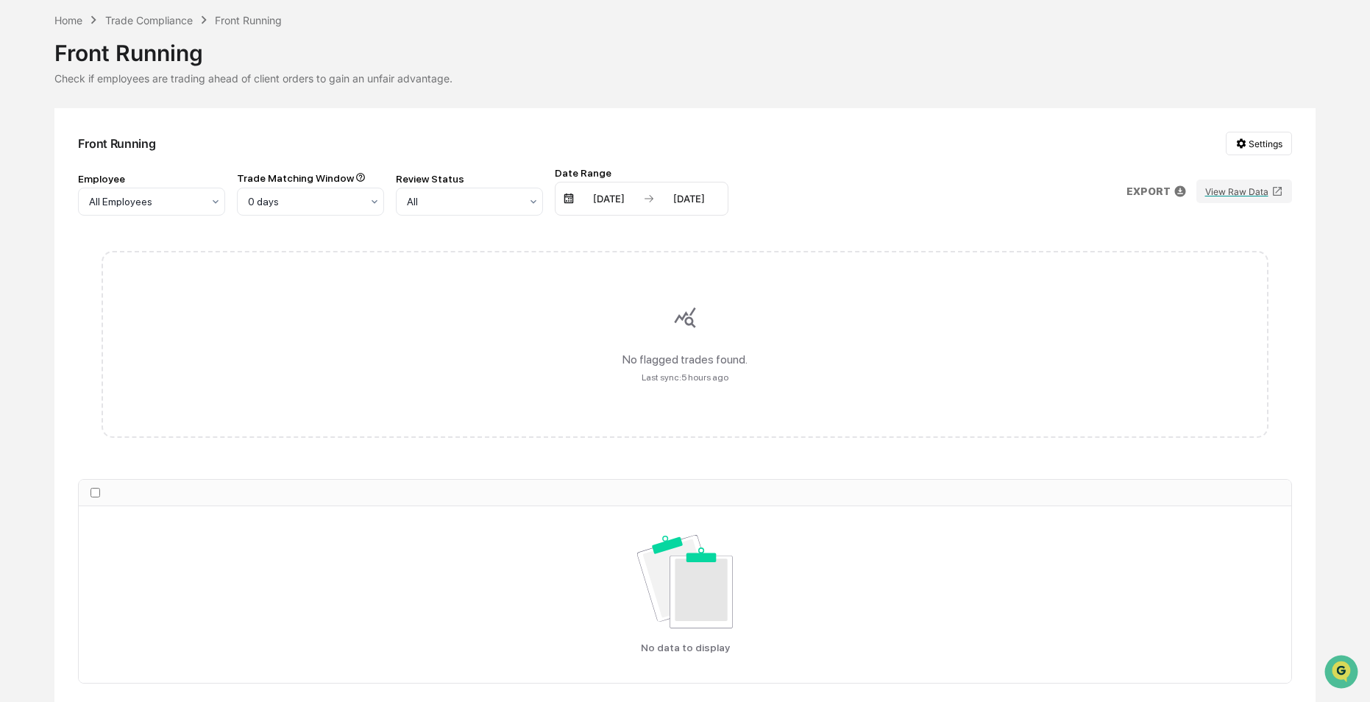
scroll to position [116, 0]
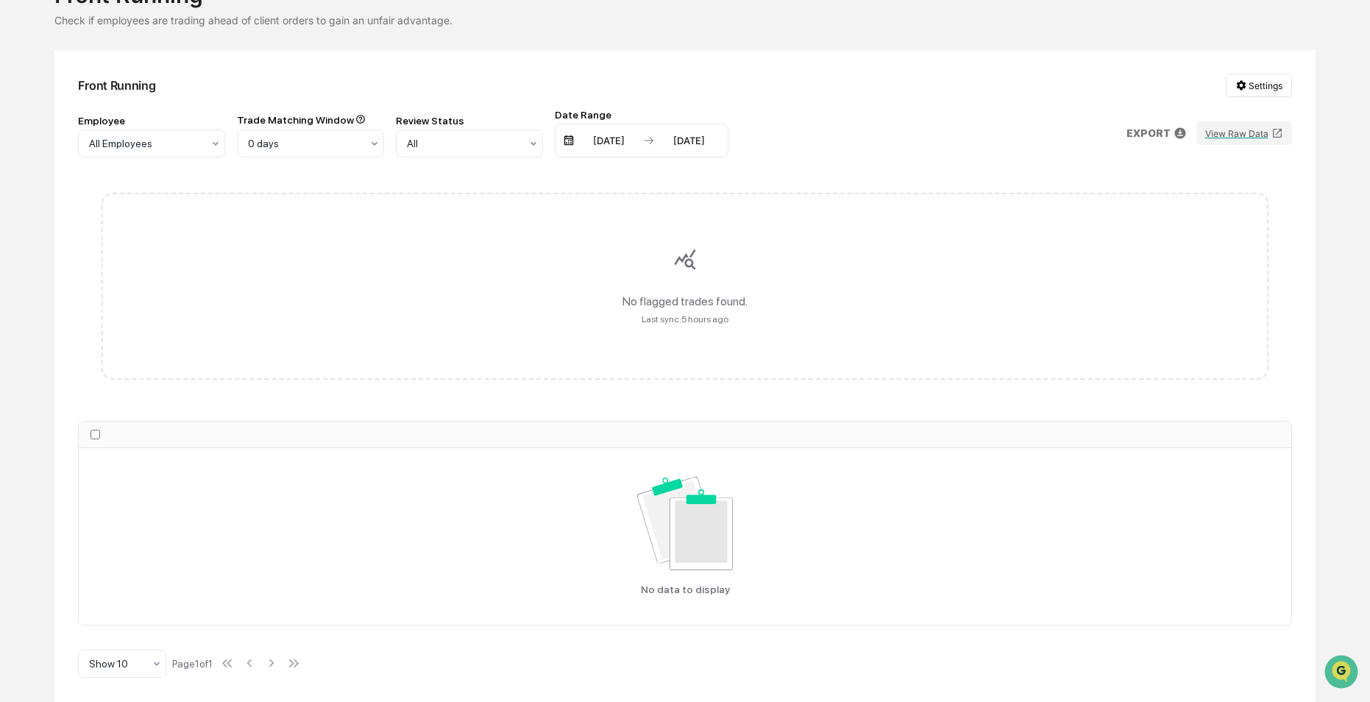
click at [611, 373] on div "No flagged trades found. Last sync: 5 hours ago" at bounding box center [685, 286] width 1167 height 187
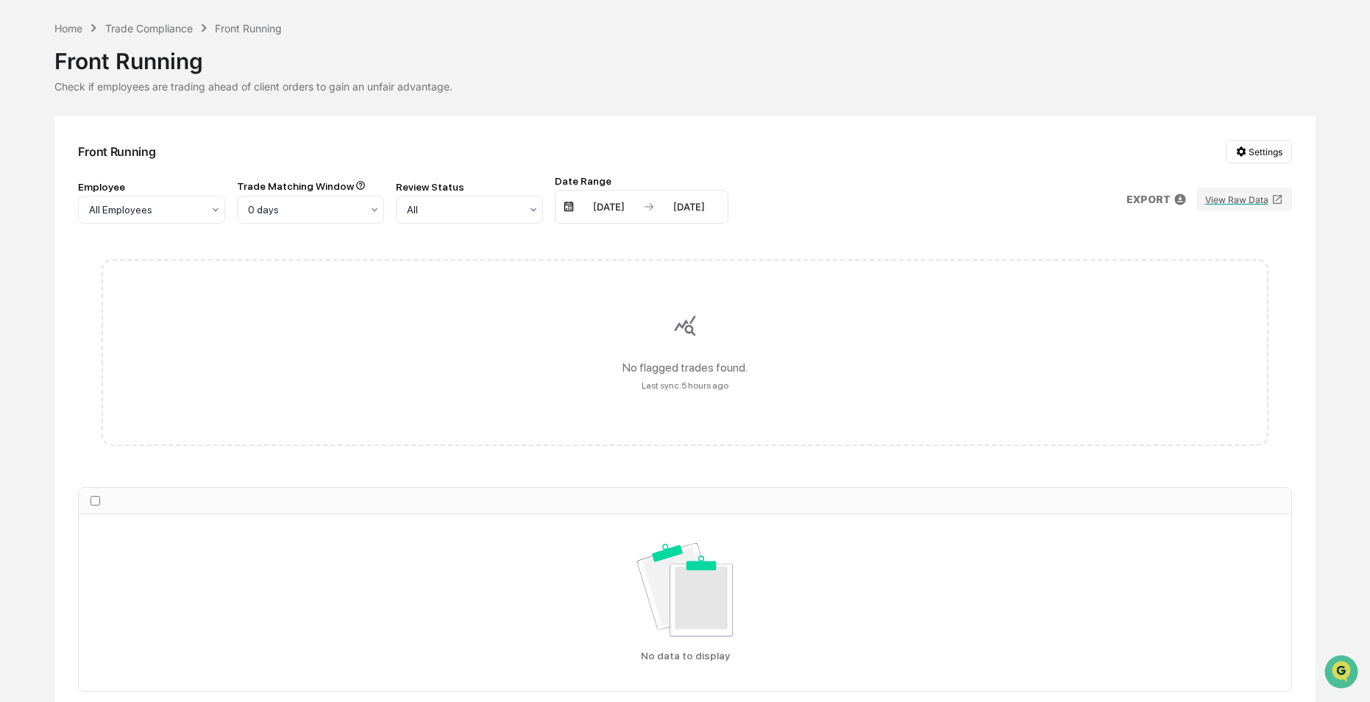
scroll to position [0, 0]
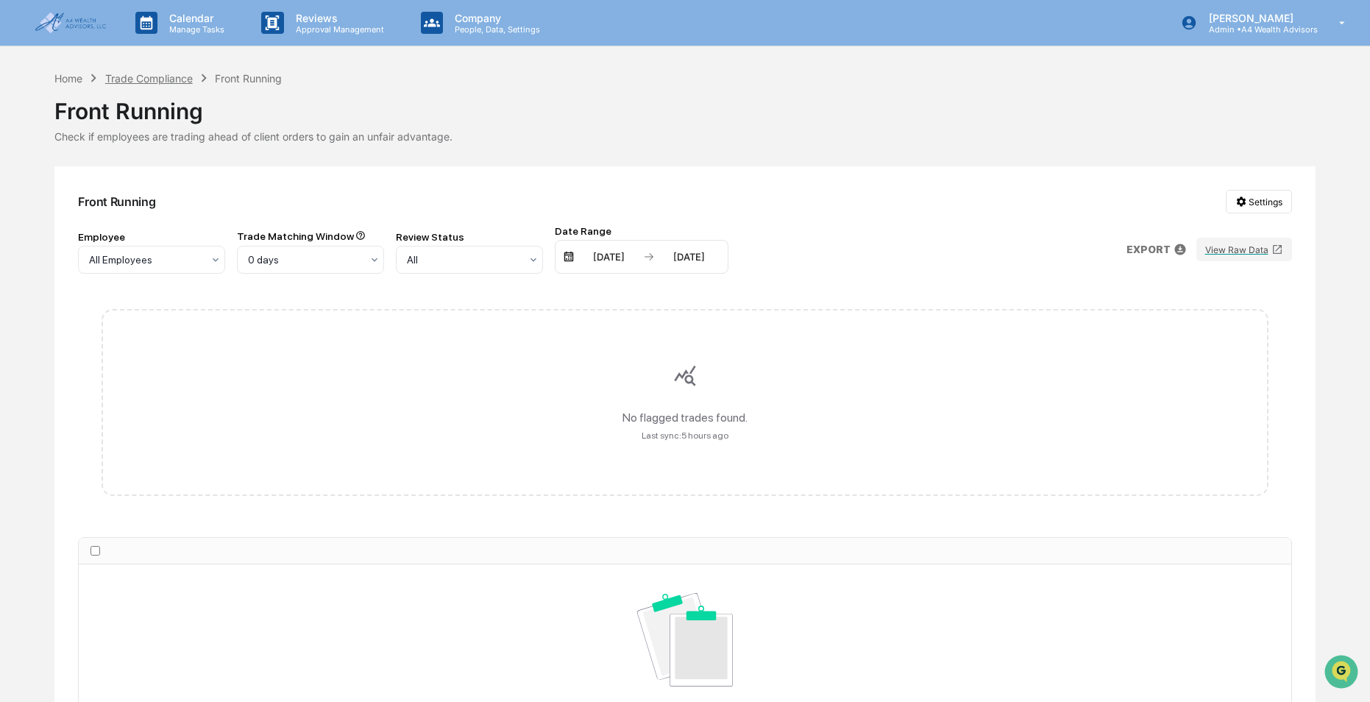
click at [112, 82] on div "Trade Compliance" at bounding box center [149, 78] width 88 height 13
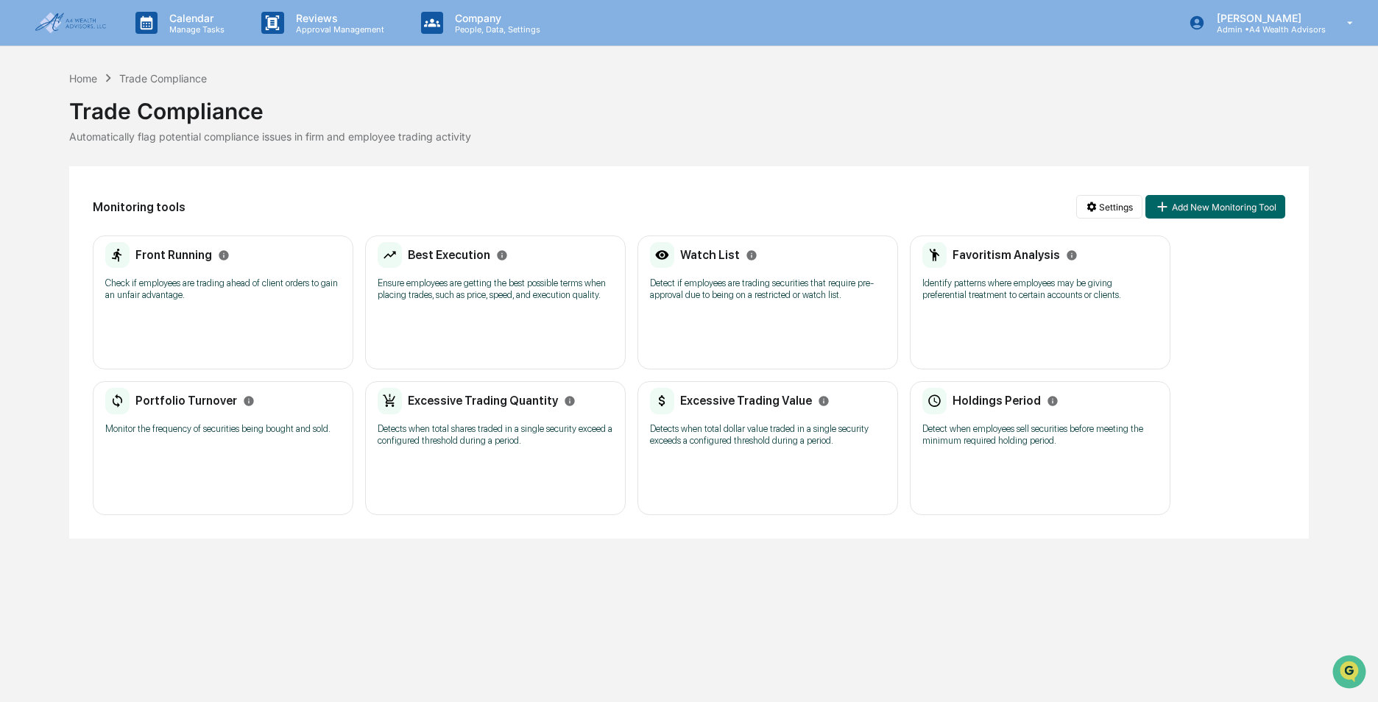
click at [84, 93] on div "Trade Compliance" at bounding box center [689, 105] width 1240 height 38
click at [68, 79] on div "Home Trade Compliance Trade Compliance Automatically flag potential compliance …" at bounding box center [689, 304] width 1378 height 469
click at [91, 82] on div "Home" at bounding box center [83, 78] width 28 height 13
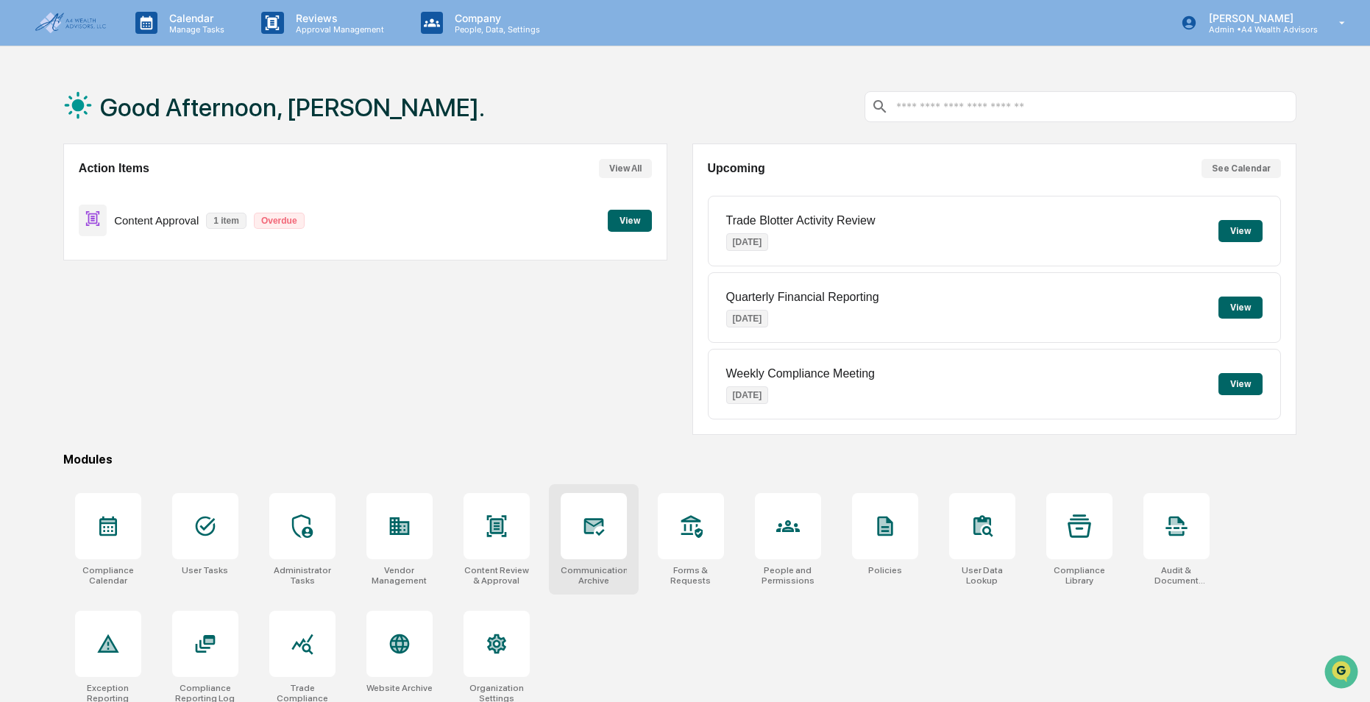
click at [604, 516] on icon at bounding box center [594, 526] width 24 height 24
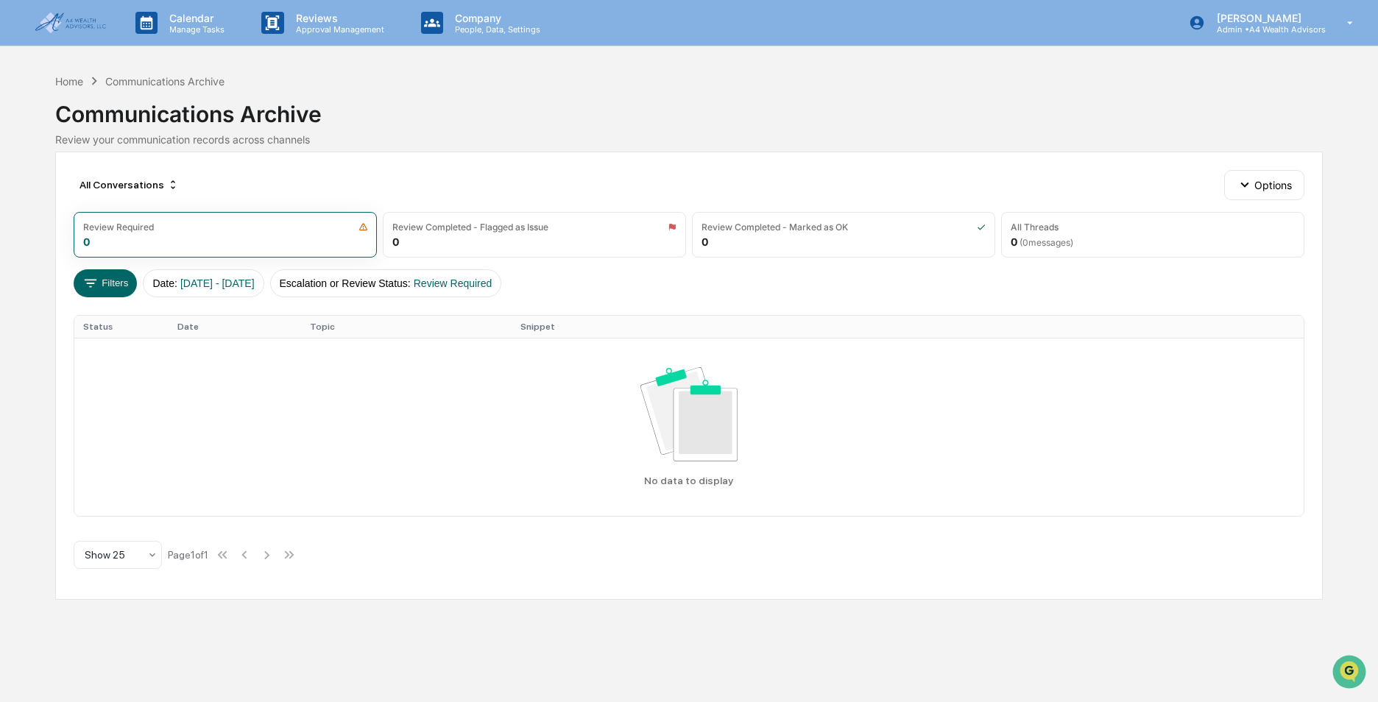
click at [54, 22] on img at bounding box center [70, 23] width 71 height 21
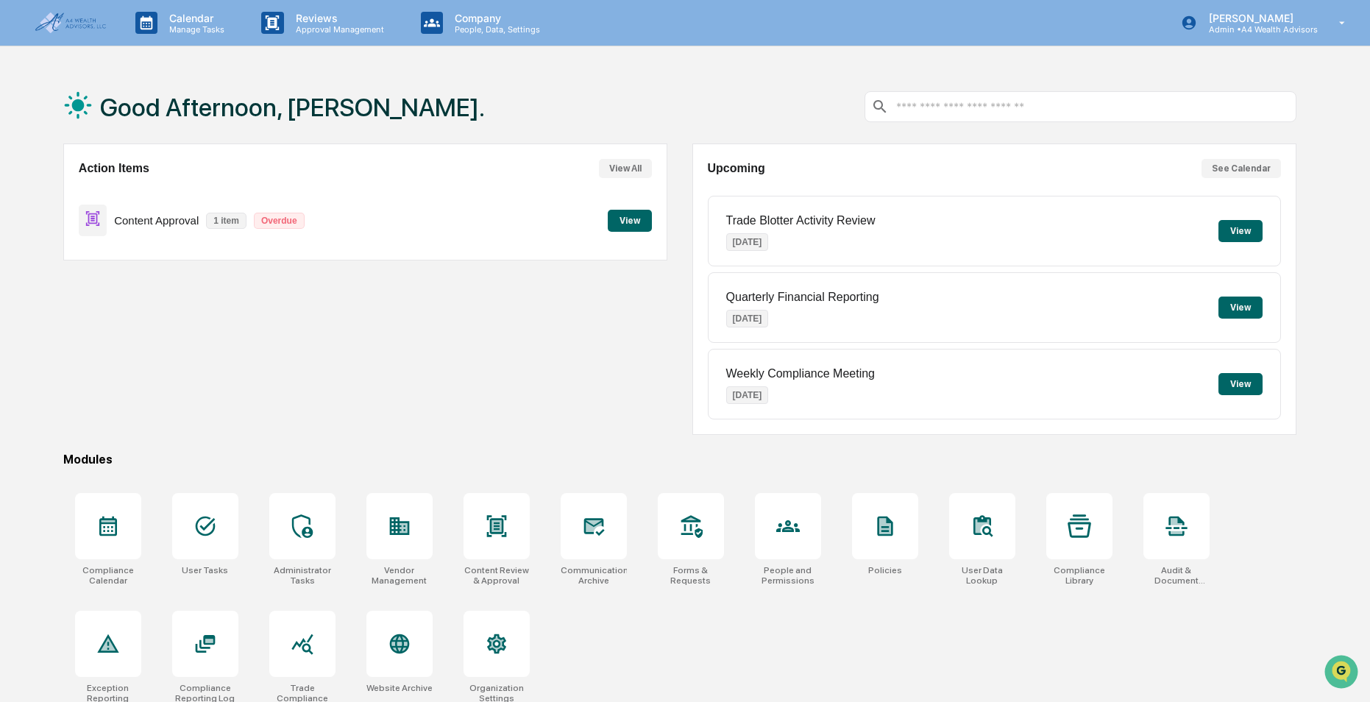
click at [625, 222] on button "View" at bounding box center [630, 221] width 44 height 22
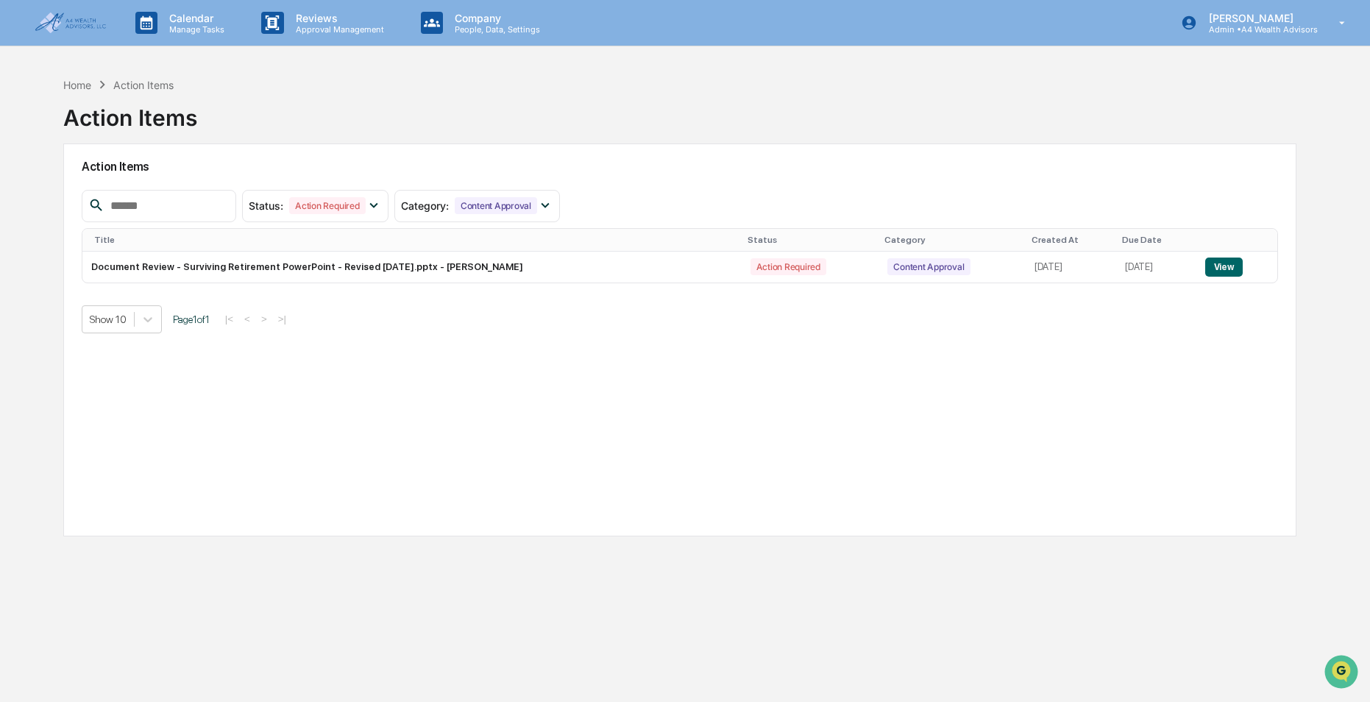
drag, startPoint x: 154, startPoint y: 408, endPoint x: 163, endPoint y: 403, distance: 10.5
click at [154, 408] on div "Action Items Status : Action Required Select/Deselect All Action Required Resol…" at bounding box center [680, 340] width 1234 height 393
click at [1231, 269] on button "View" at bounding box center [1225, 267] width 38 height 19
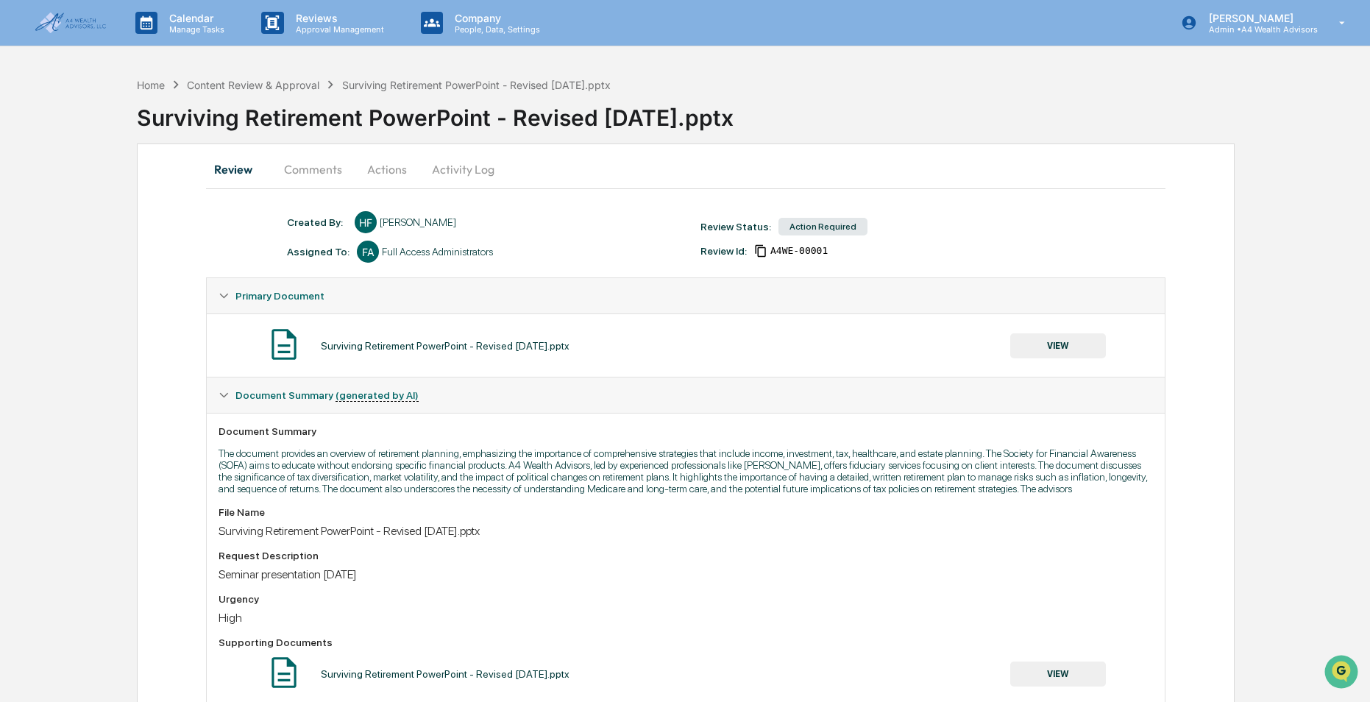
click at [390, 170] on button "Actions" at bounding box center [387, 169] width 66 height 35
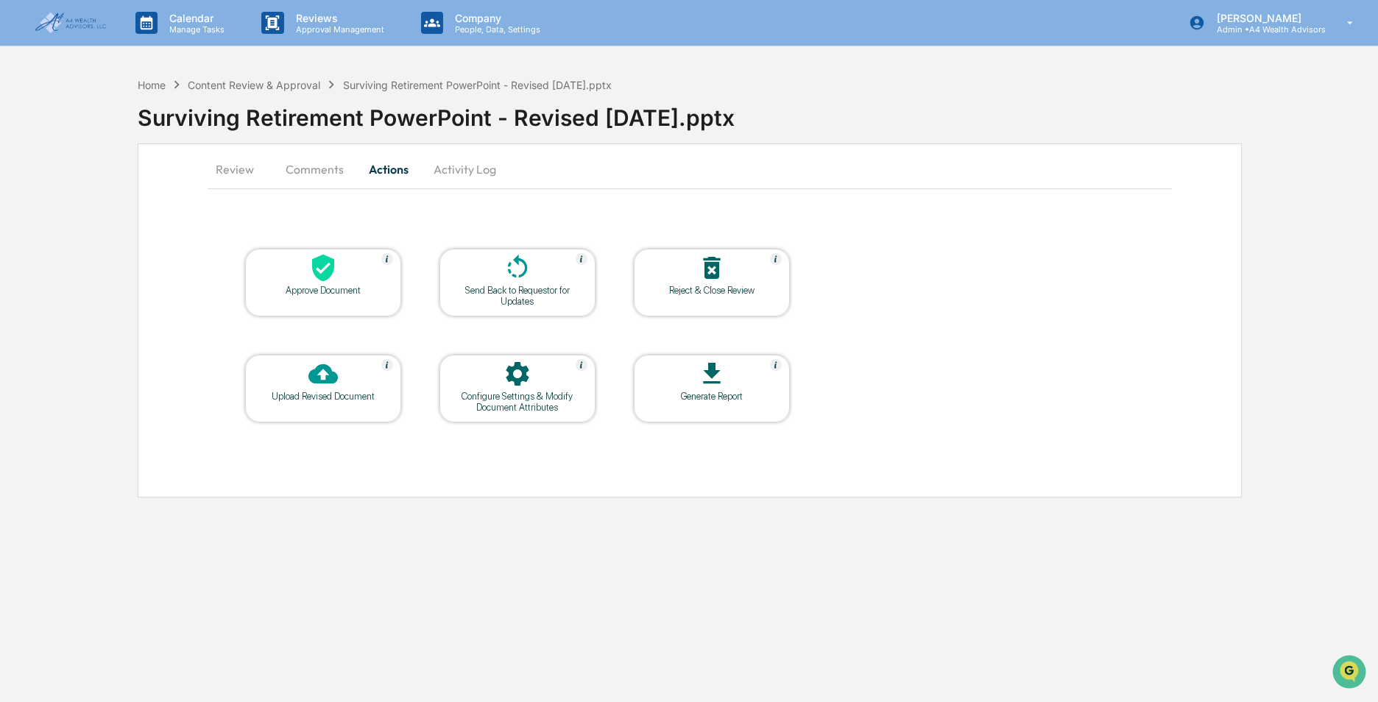
click at [355, 394] on div "Upload Revised Document" at bounding box center [323, 396] width 132 height 11
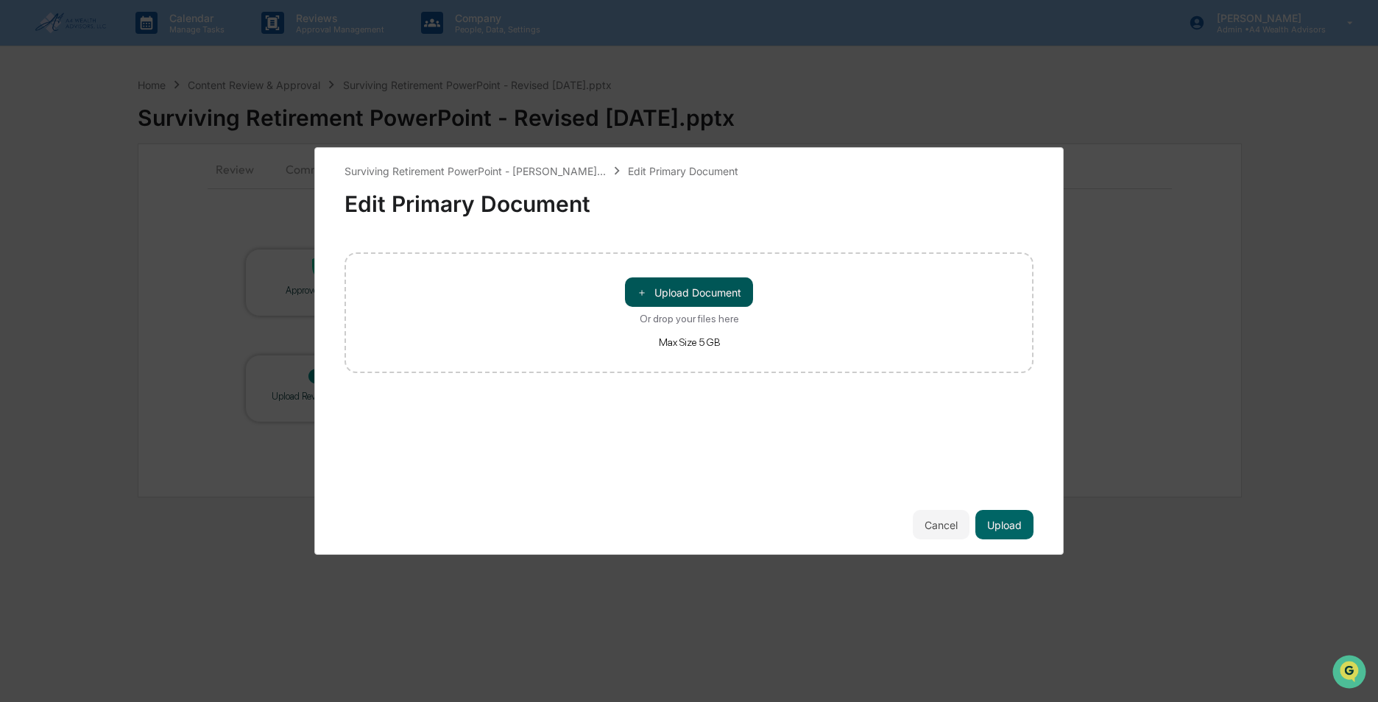
click at [682, 305] on button "＋ Upload Document" at bounding box center [689, 291] width 128 height 29
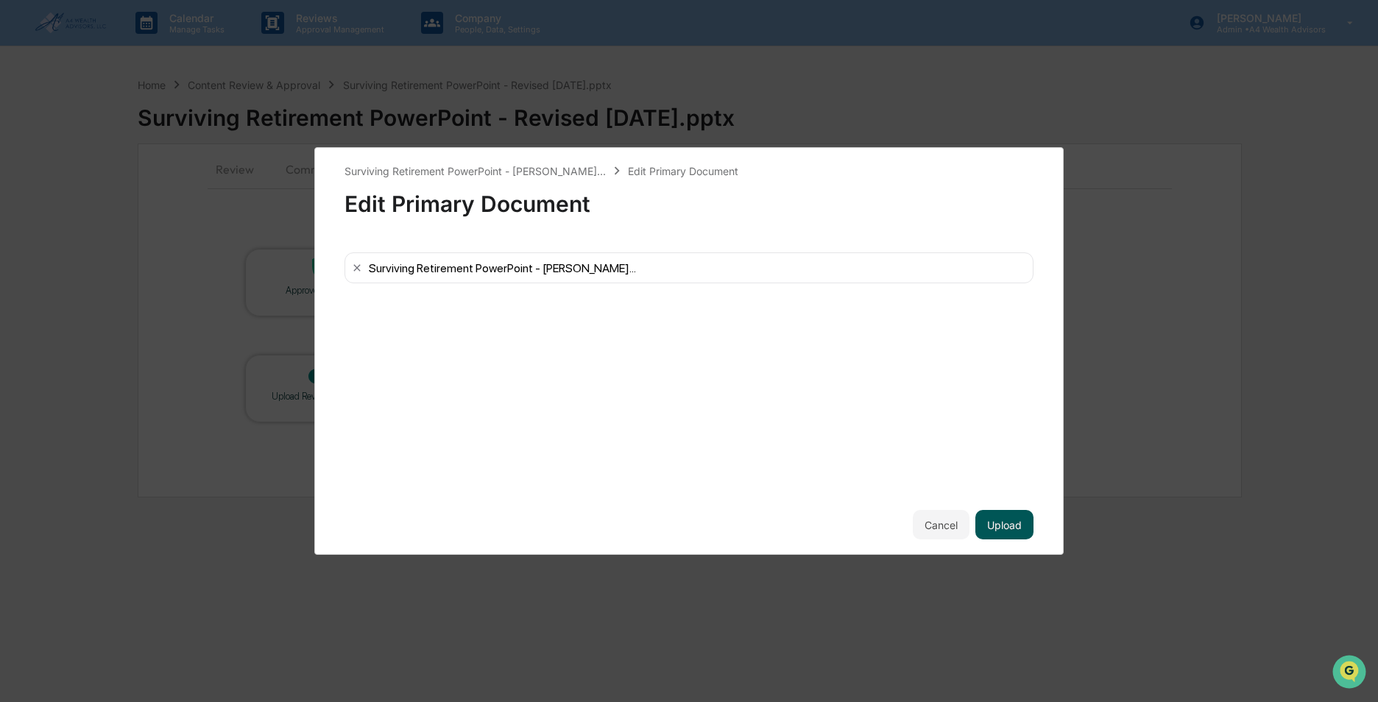
click at [1008, 530] on button "Upload" at bounding box center [1004, 524] width 58 height 29
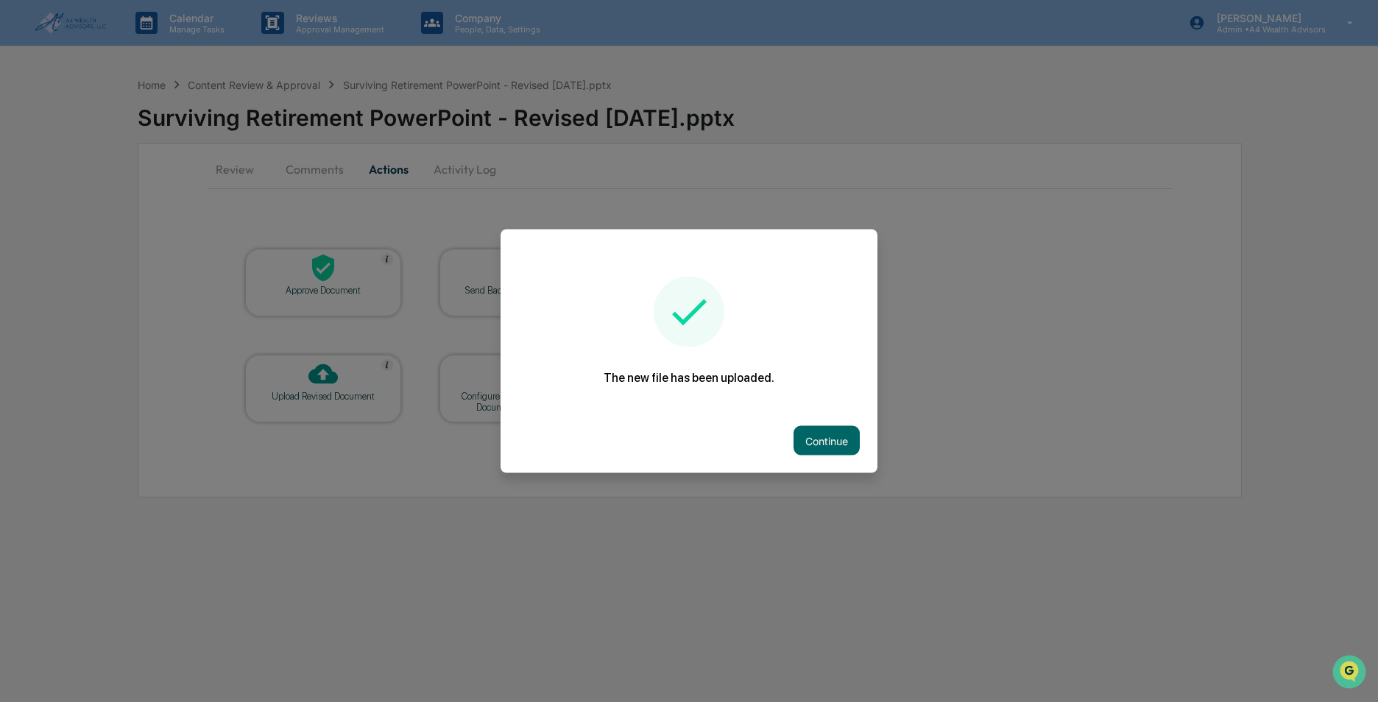
click at [312, 557] on div at bounding box center [689, 351] width 1378 height 702
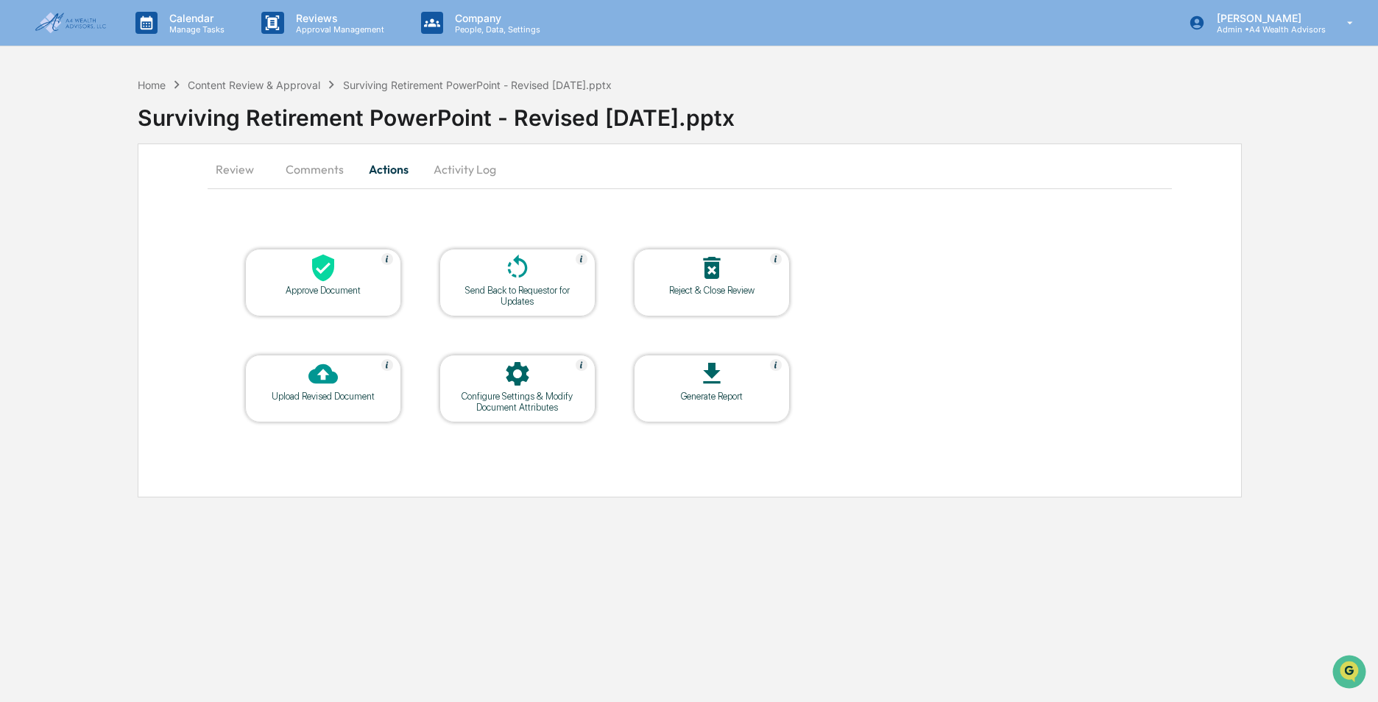
click at [238, 166] on button "Review" at bounding box center [241, 169] width 66 height 35
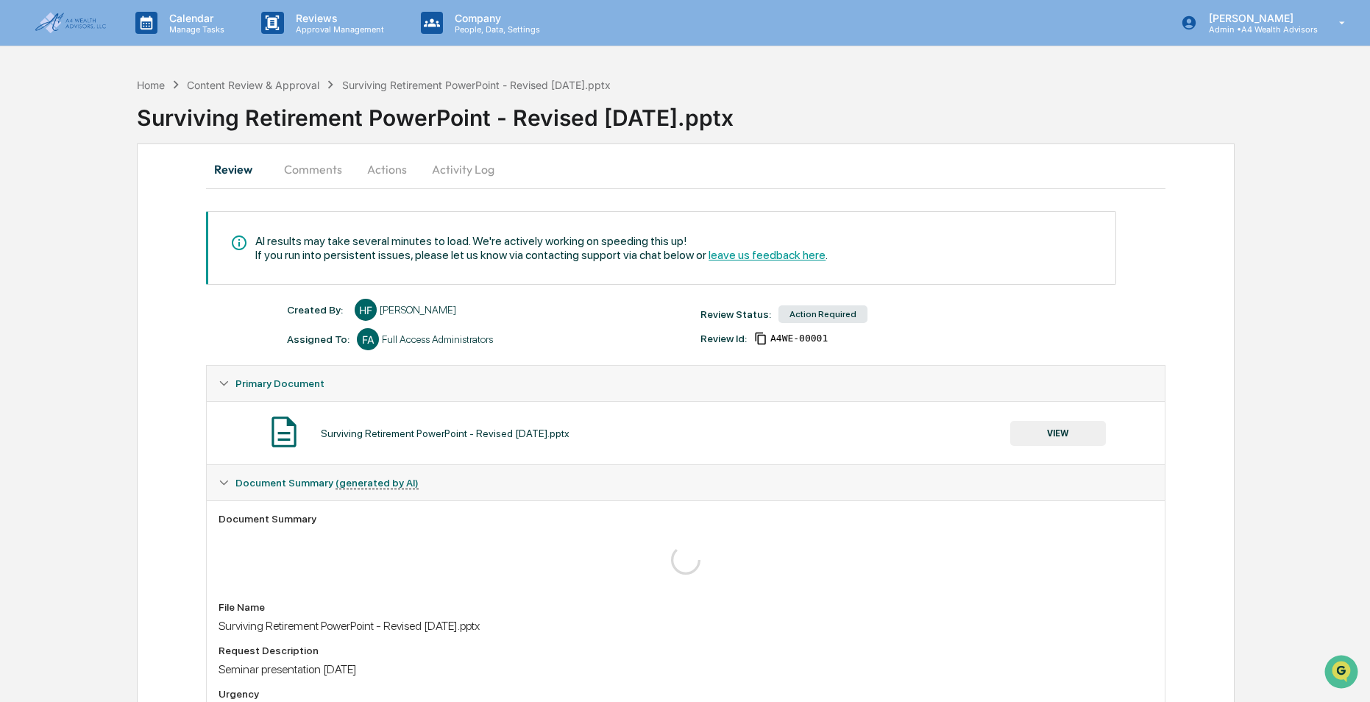
click at [305, 177] on button "Comments" at bounding box center [313, 169] width 82 height 35
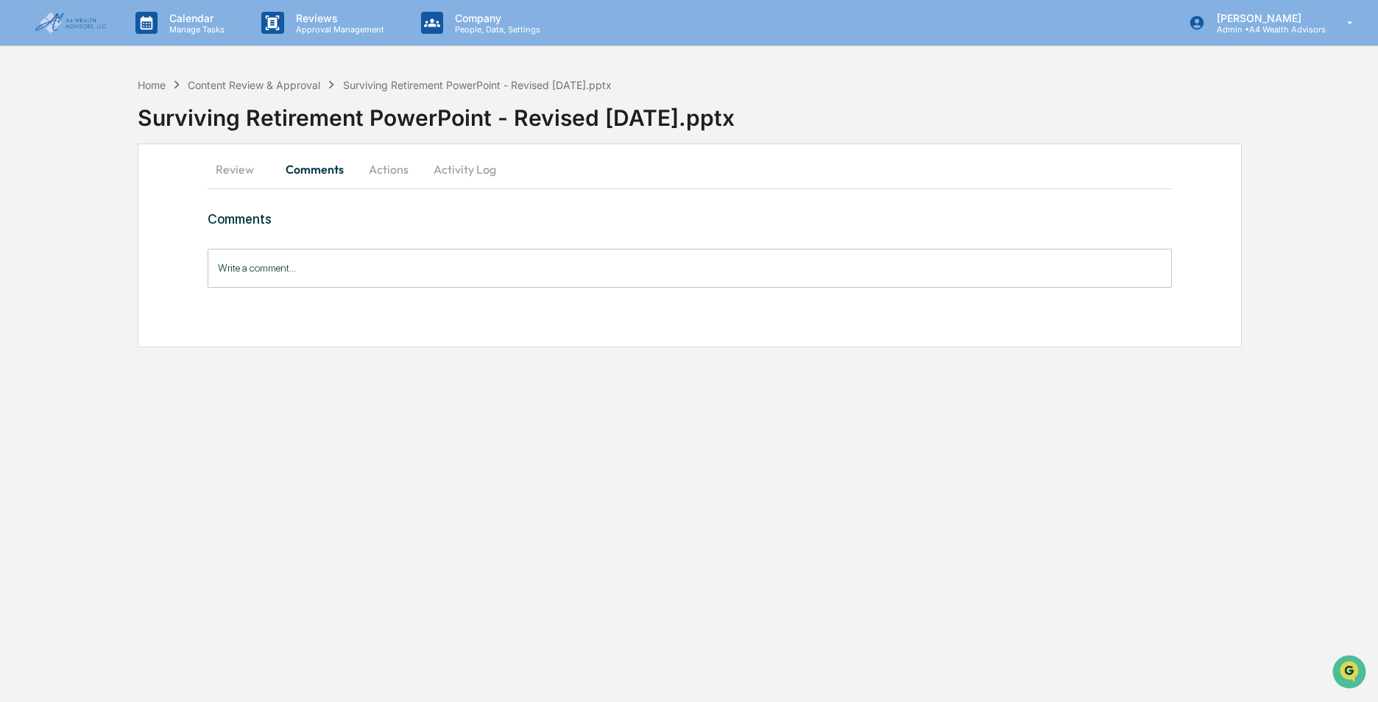
click at [403, 169] on button "Actions" at bounding box center [388, 169] width 66 height 35
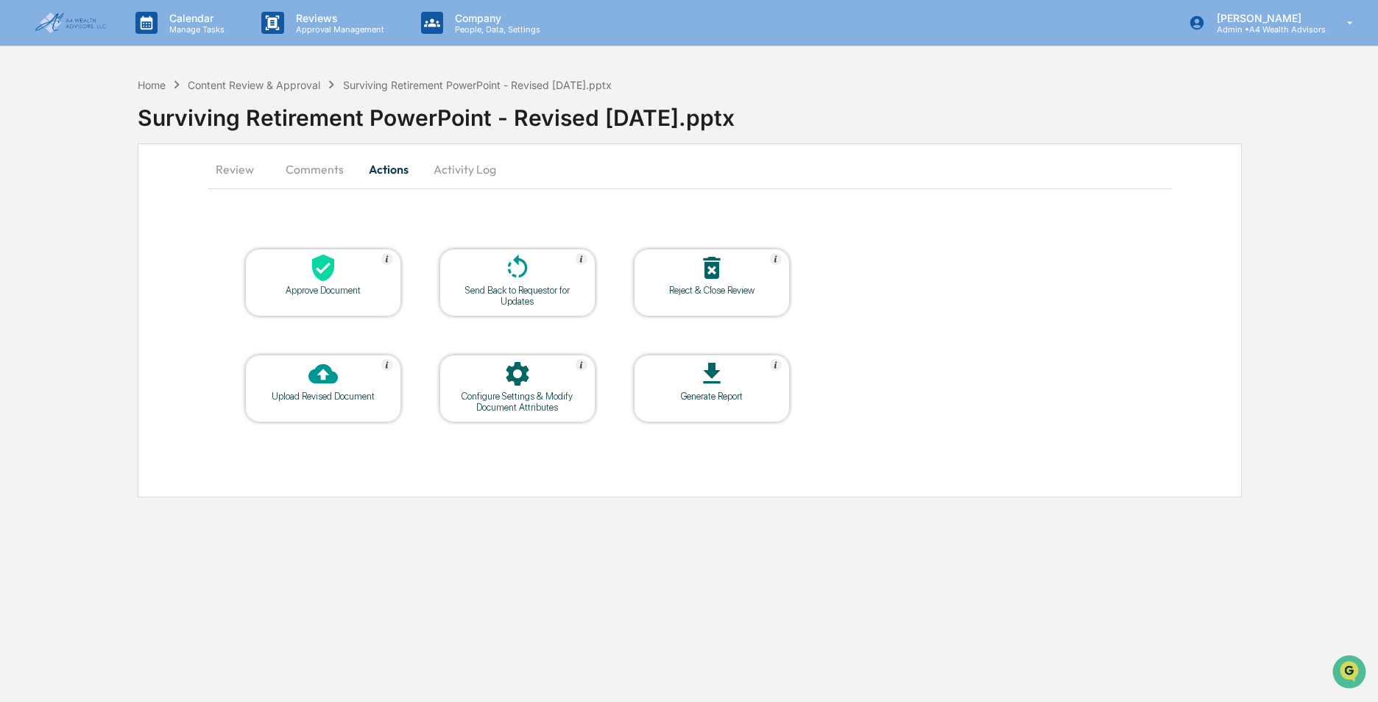
click at [330, 395] on div "Upload Revised Document" at bounding box center [323, 396] width 132 height 11
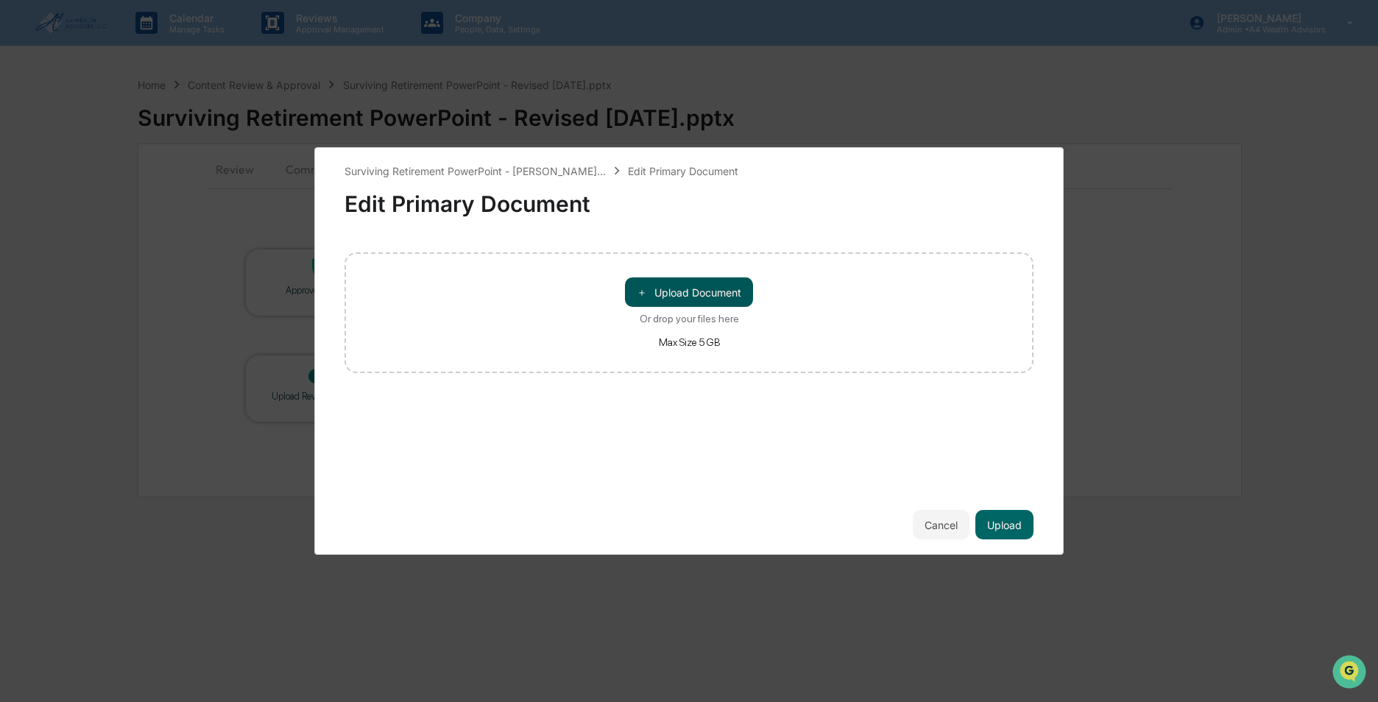
click at [732, 291] on button "＋ Upload Document" at bounding box center [689, 291] width 128 height 29
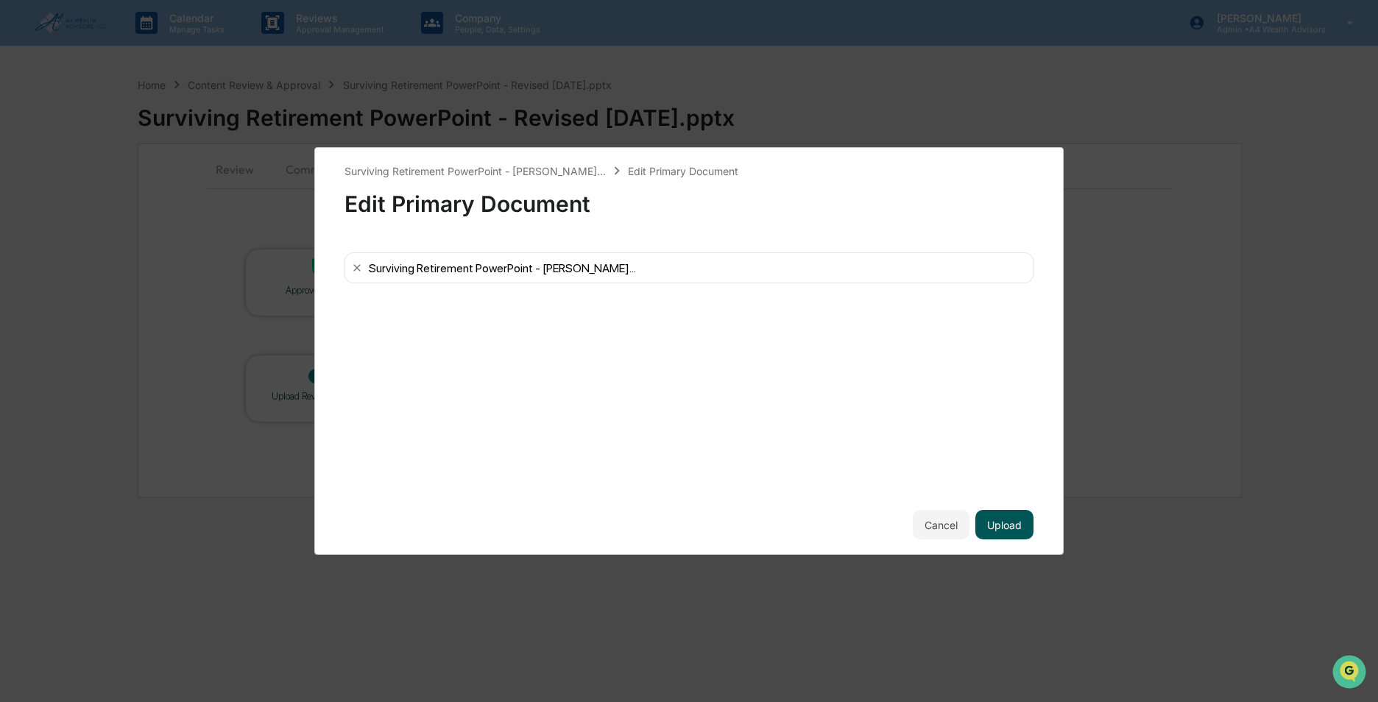
click at [1005, 523] on button "Upload" at bounding box center [1004, 524] width 58 height 29
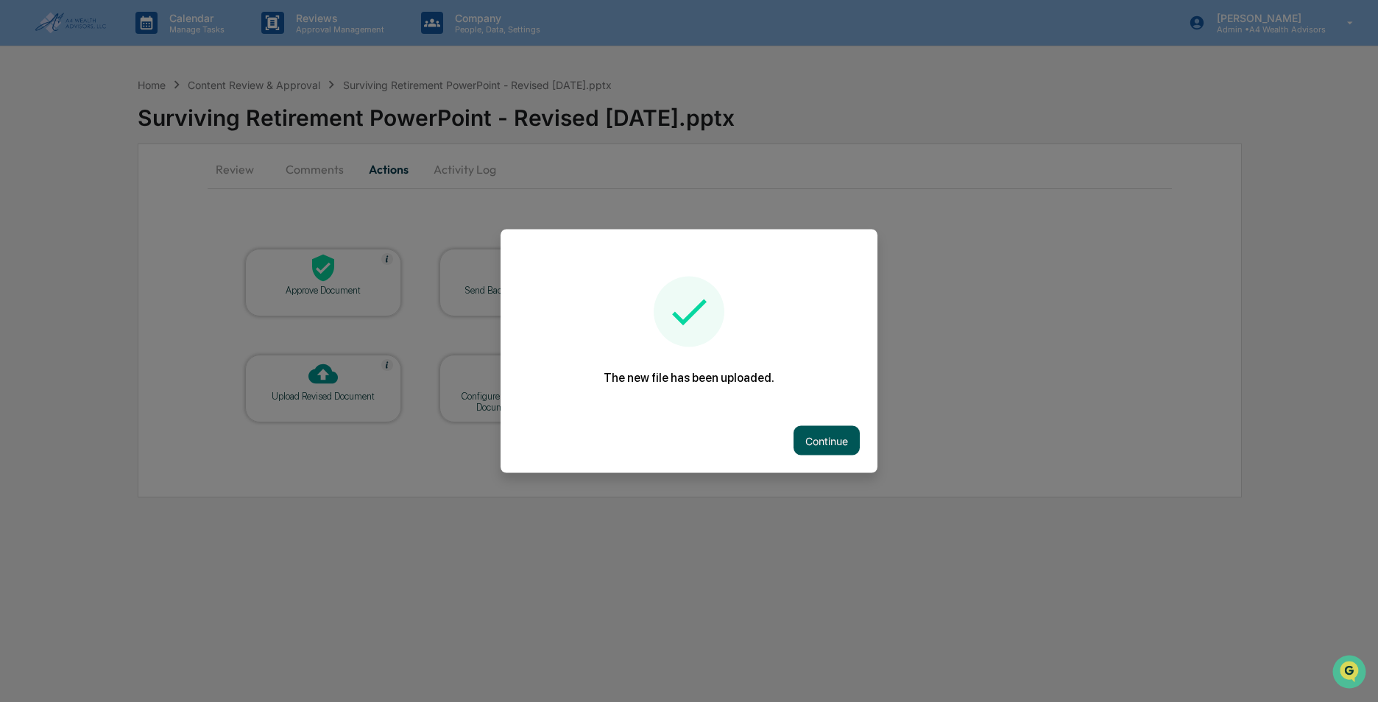
click at [826, 445] on button "Continue" at bounding box center [826, 440] width 66 height 29
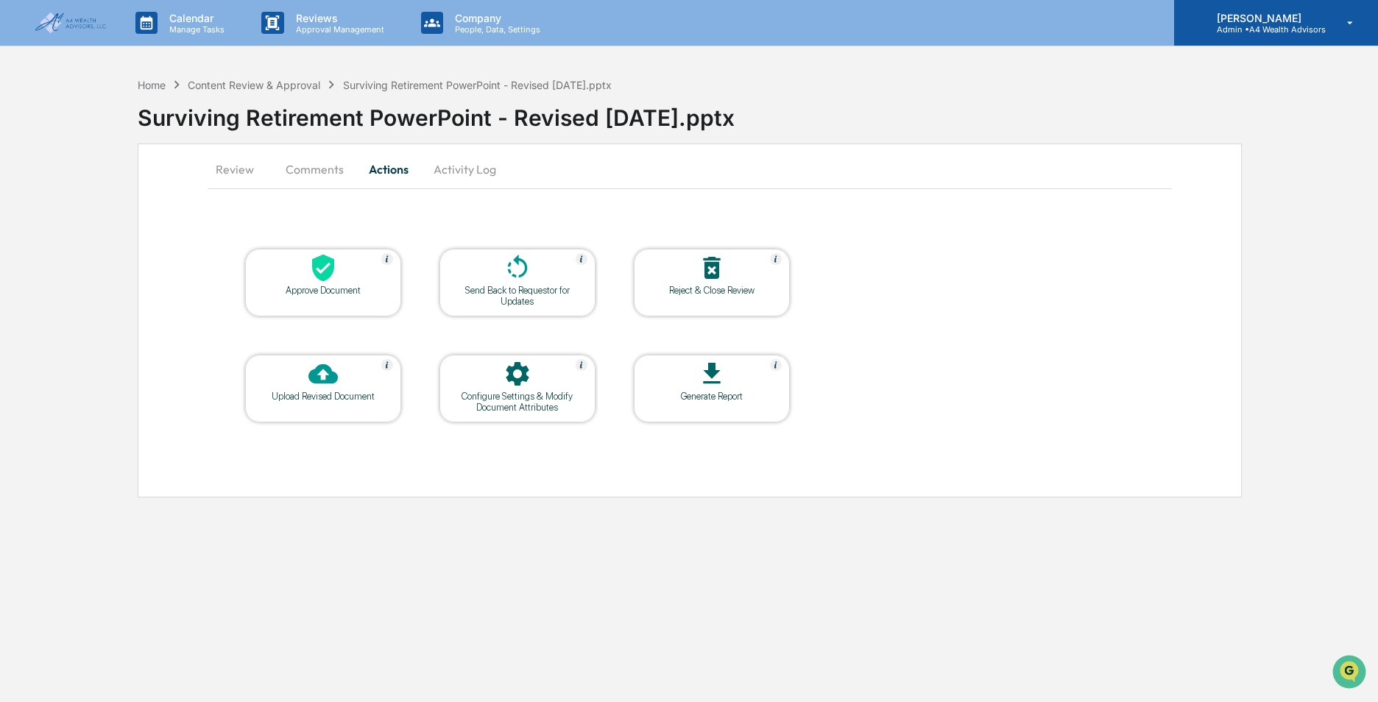
click at [1221, 29] on p "Admin • A4 Wealth Advisors" at bounding box center [1265, 29] width 121 height 10
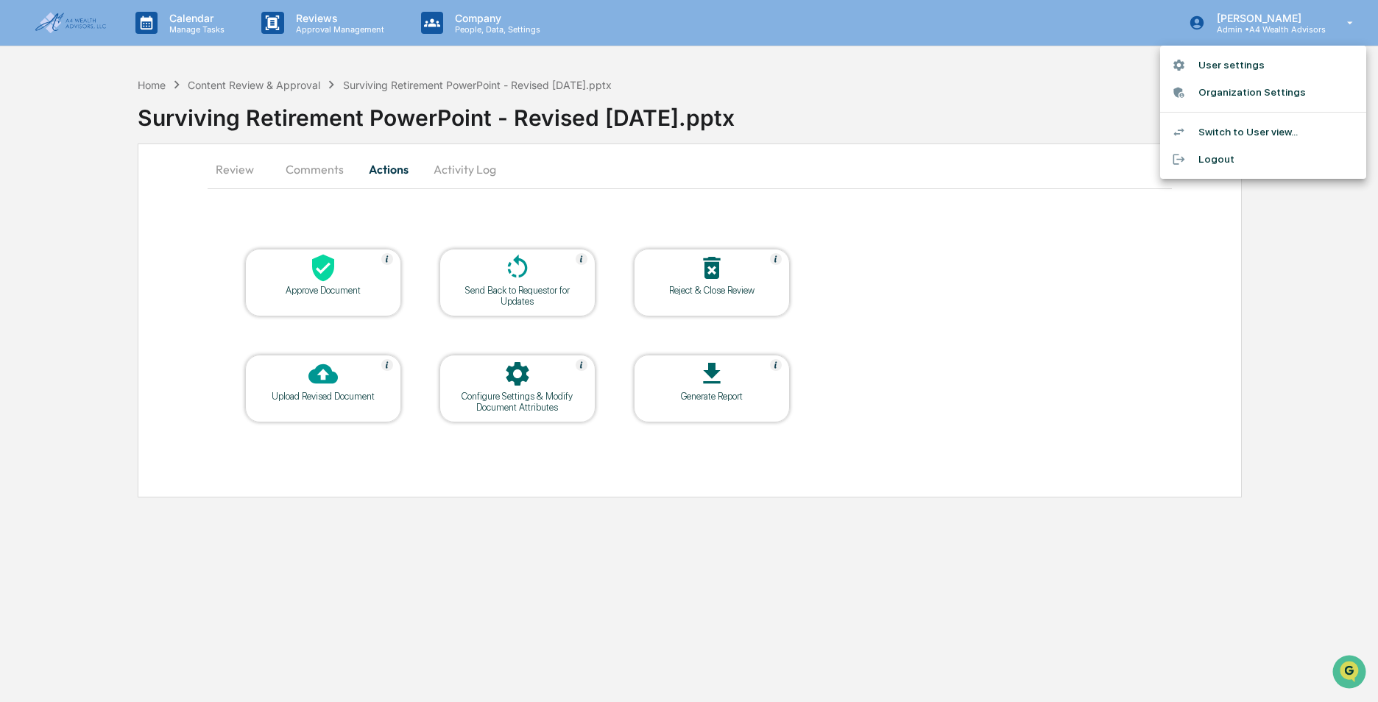
click at [1053, 76] on div at bounding box center [689, 351] width 1378 height 702
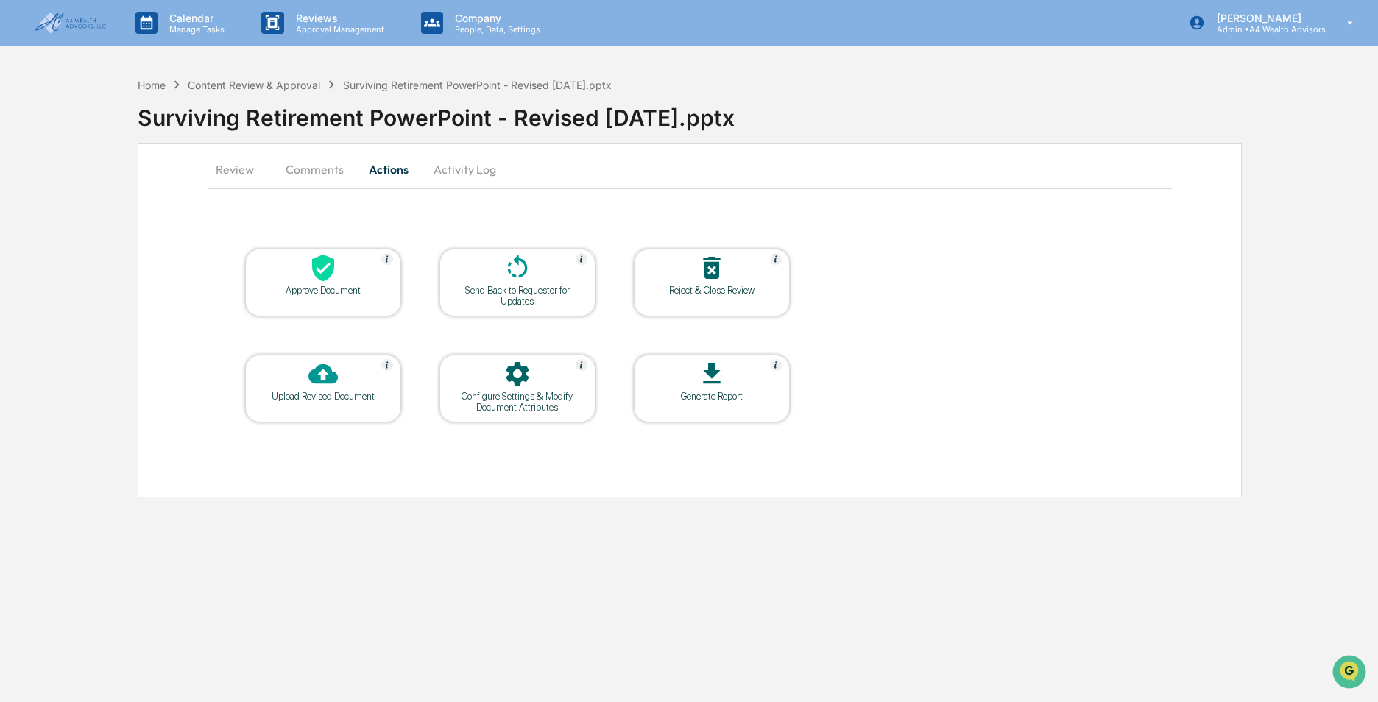
click at [443, 175] on button "Activity Log" at bounding box center [465, 169] width 86 height 35
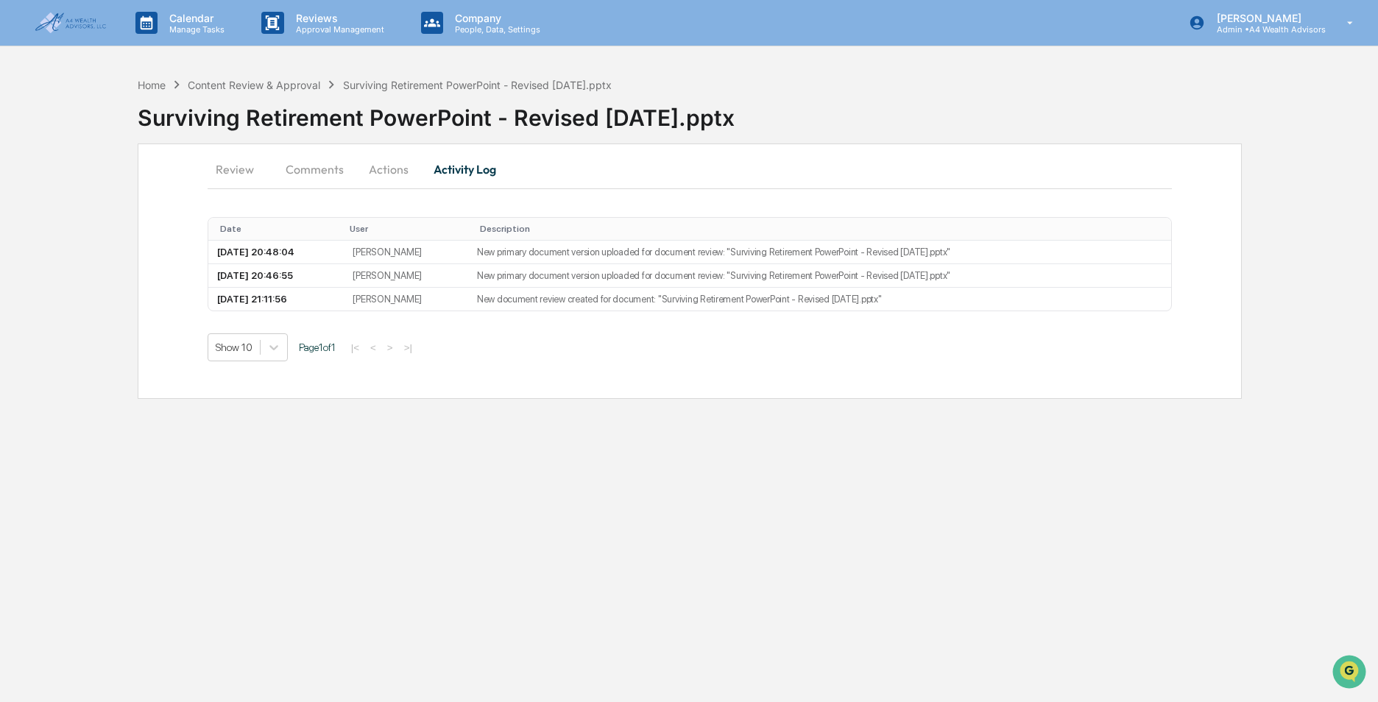
click at [225, 169] on button "Review" at bounding box center [241, 169] width 66 height 35
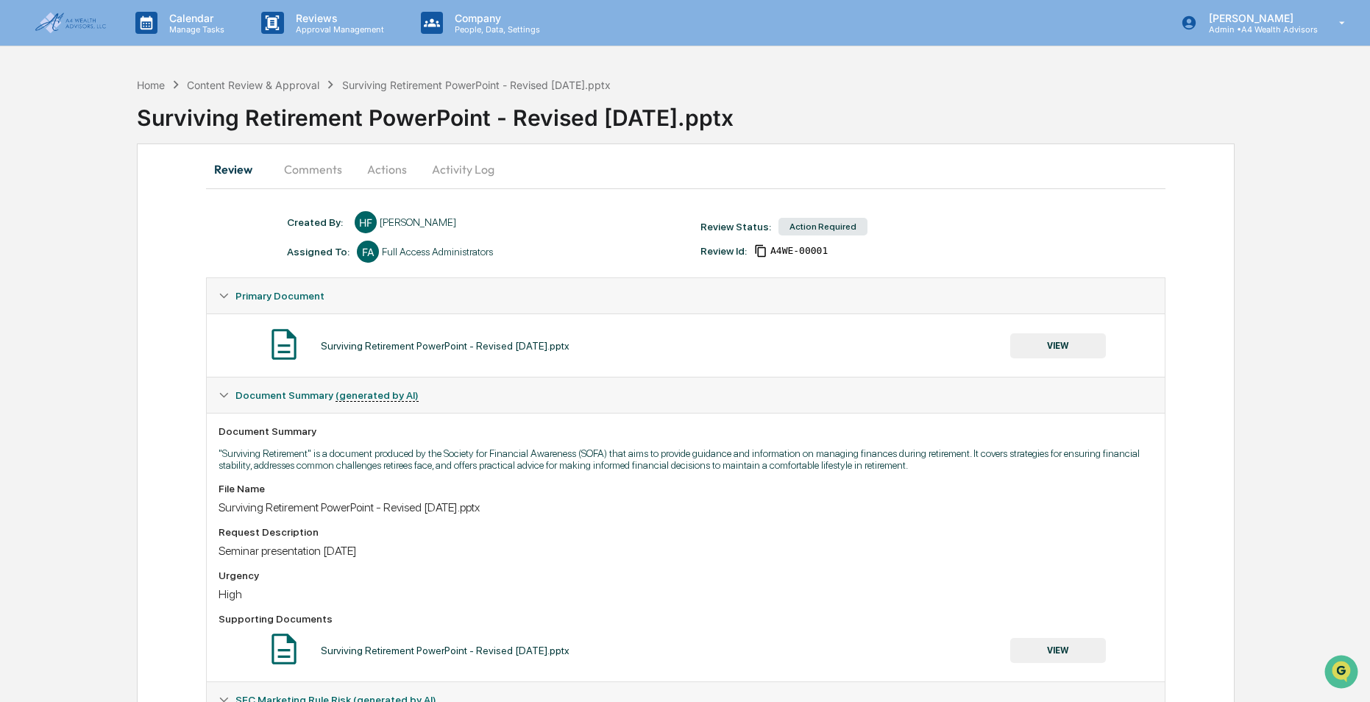
click at [828, 226] on div "Action Required" at bounding box center [823, 227] width 89 height 18
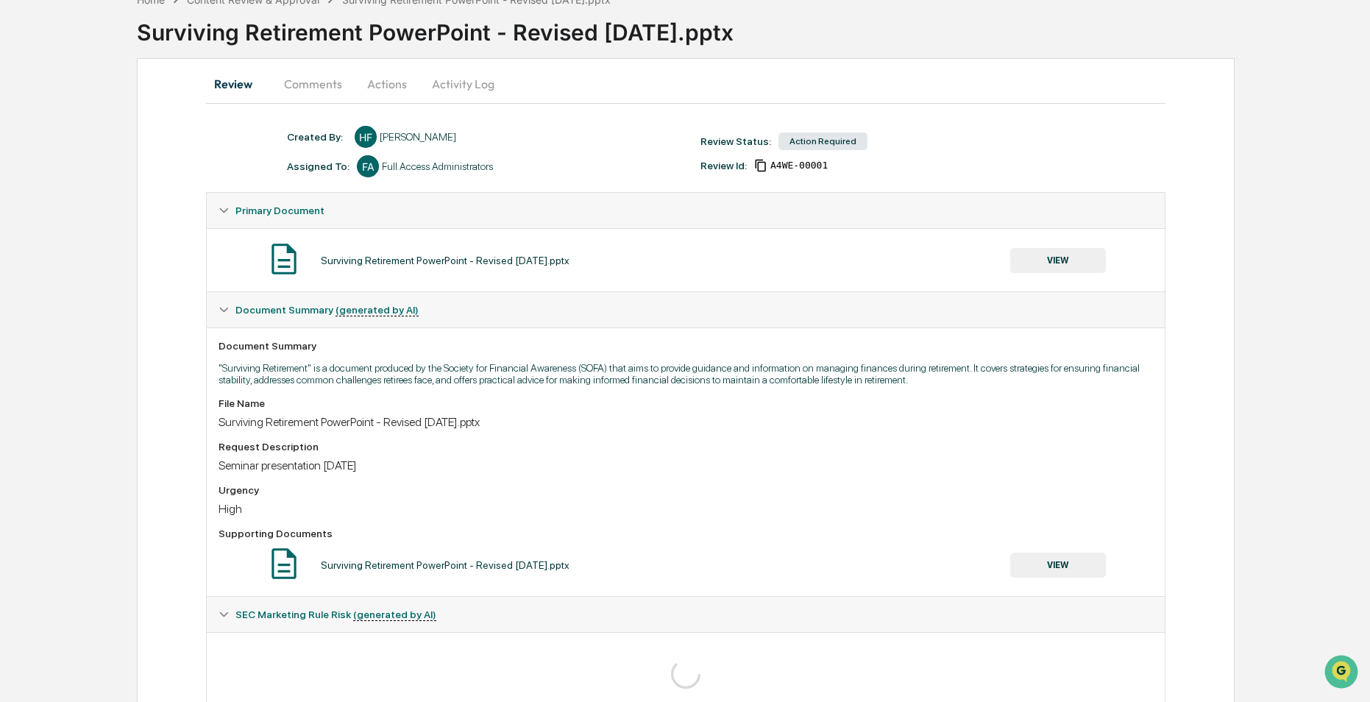
scroll to position [137, 0]
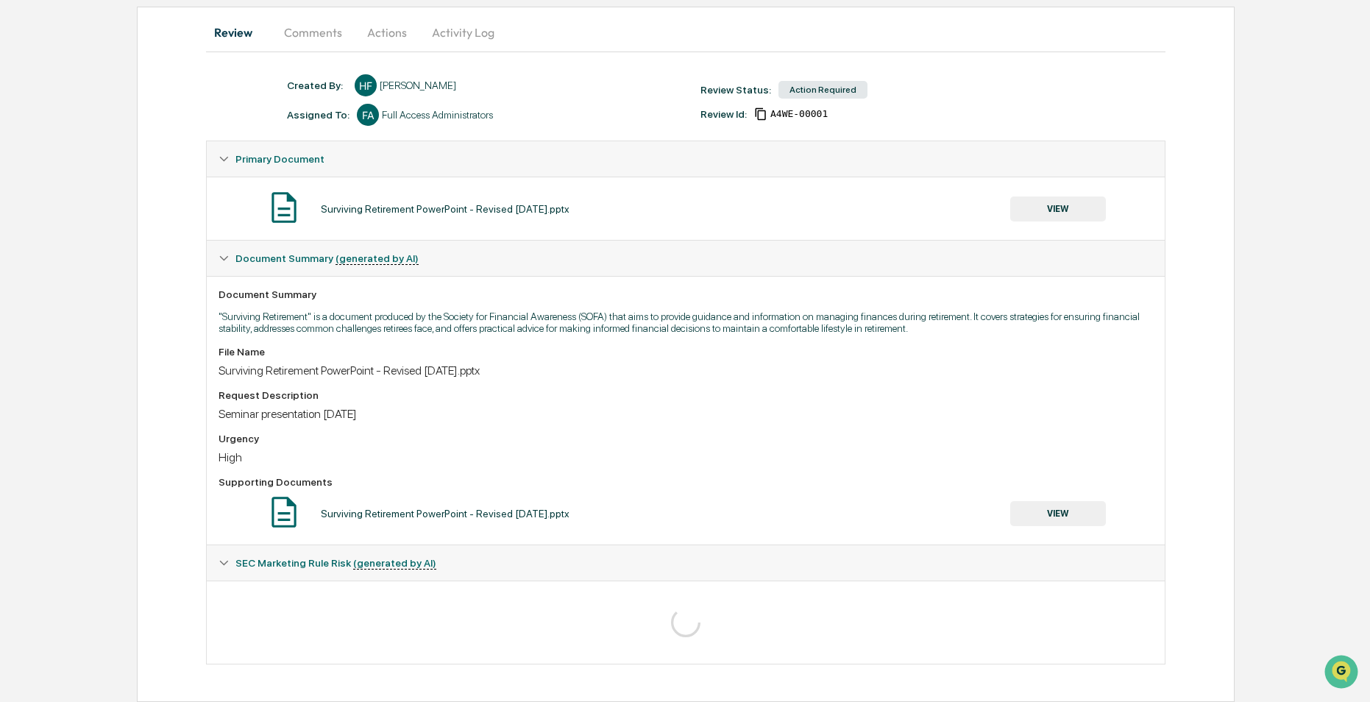
click at [377, 34] on button "Actions" at bounding box center [387, 32] width 66 height 35
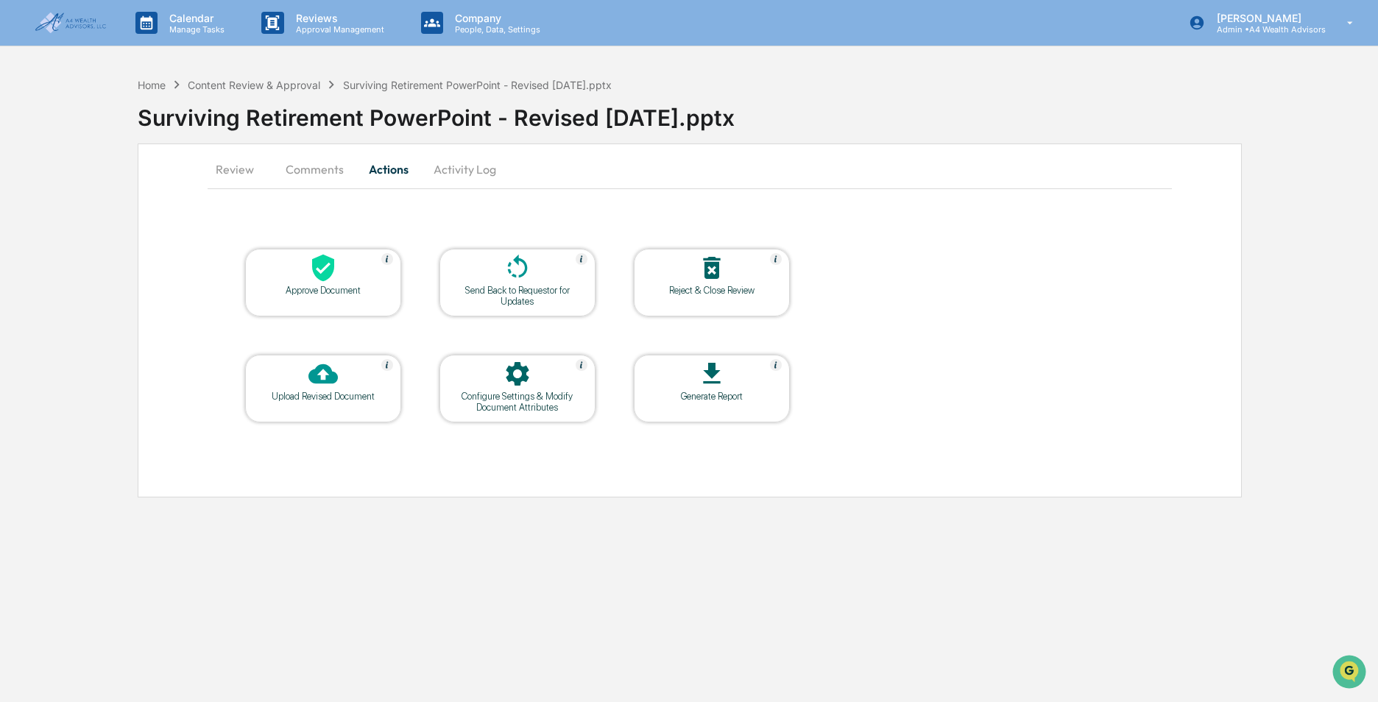
click at [336, 273] on icon at bounding box center [322, 267] width 29 height 29
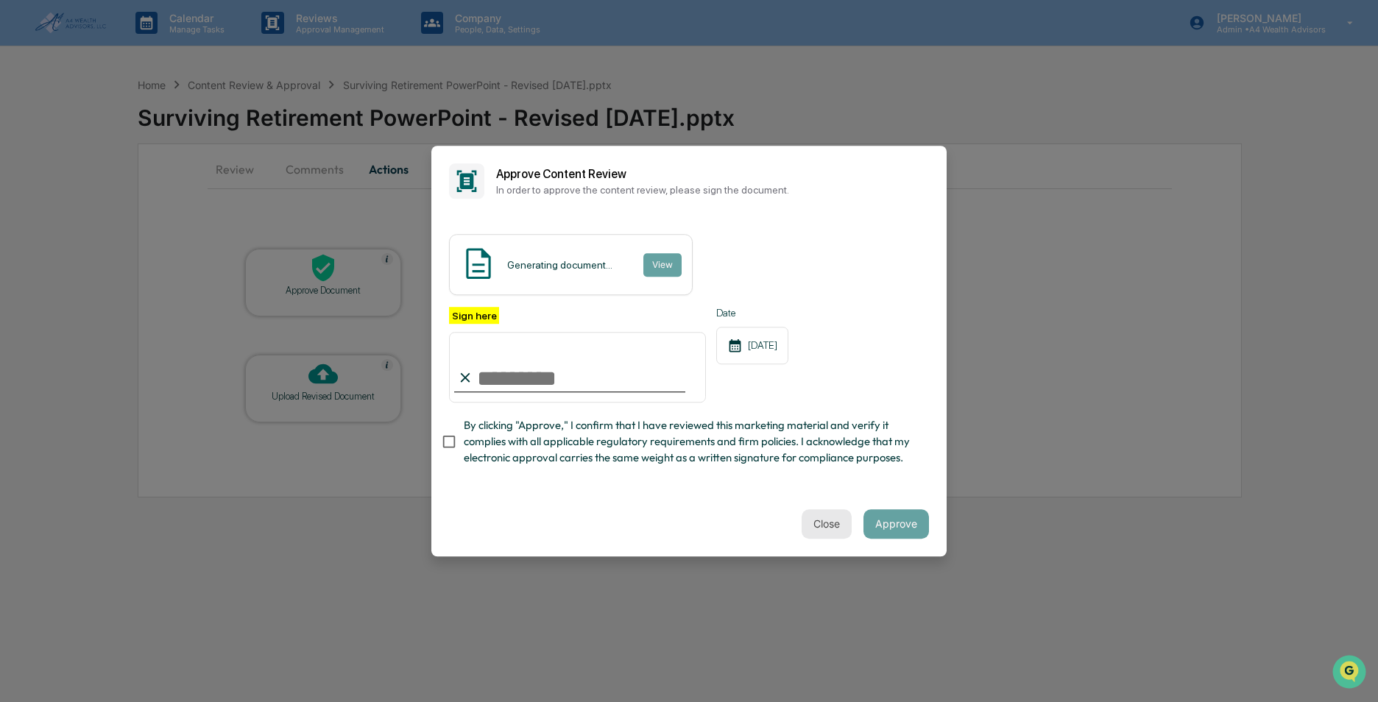
click at [817, 526] on button "Close" at bounding box center [827, 523] width 50 height 29
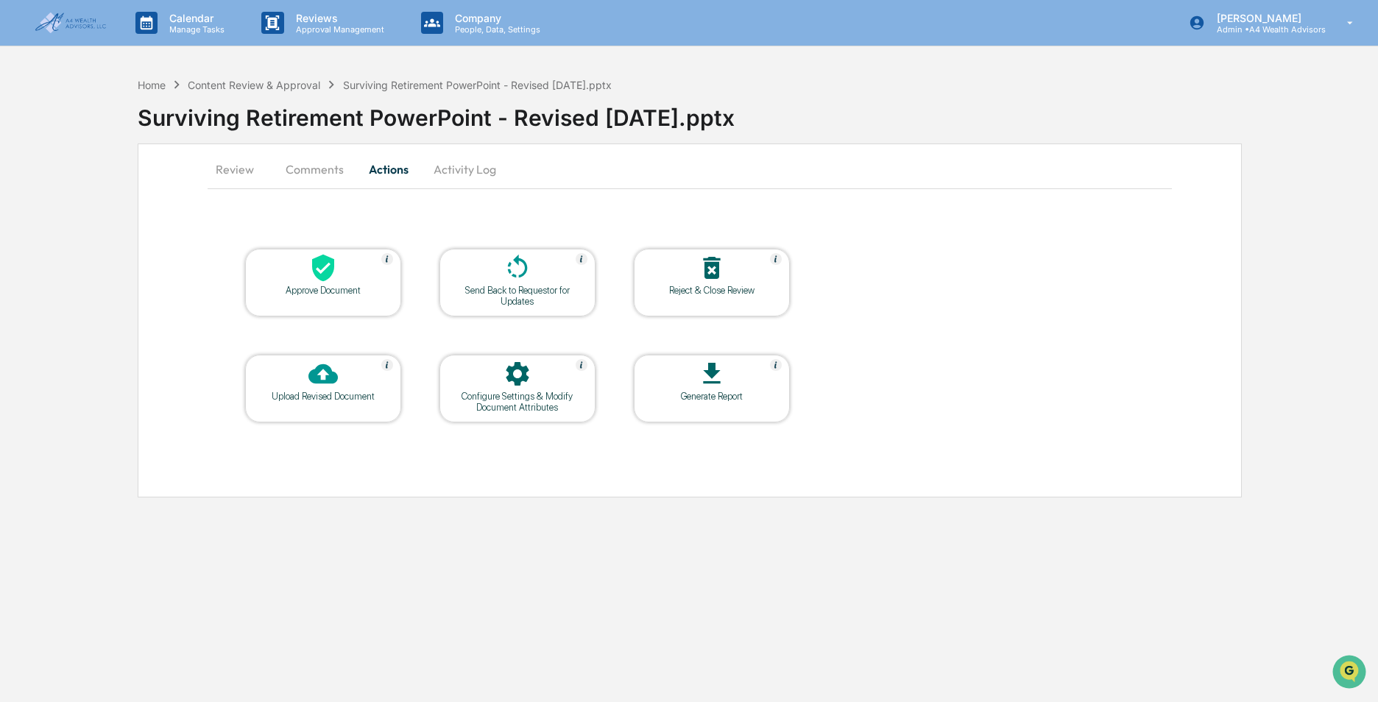
click at [524, 280] on icon at bounding box center [517, 267] width 29 height 29
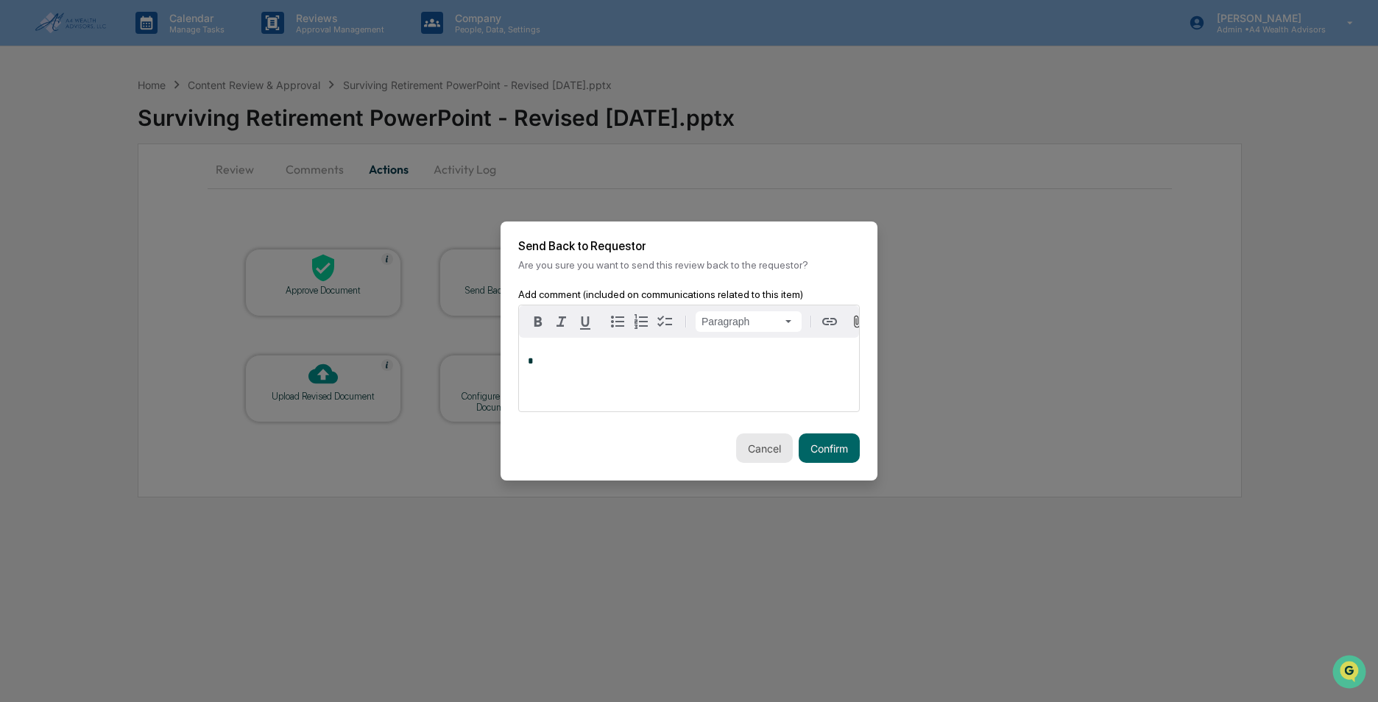
click at [750, 456] on button "Cancel" at bounding box center [764, 448] width 57 height 29
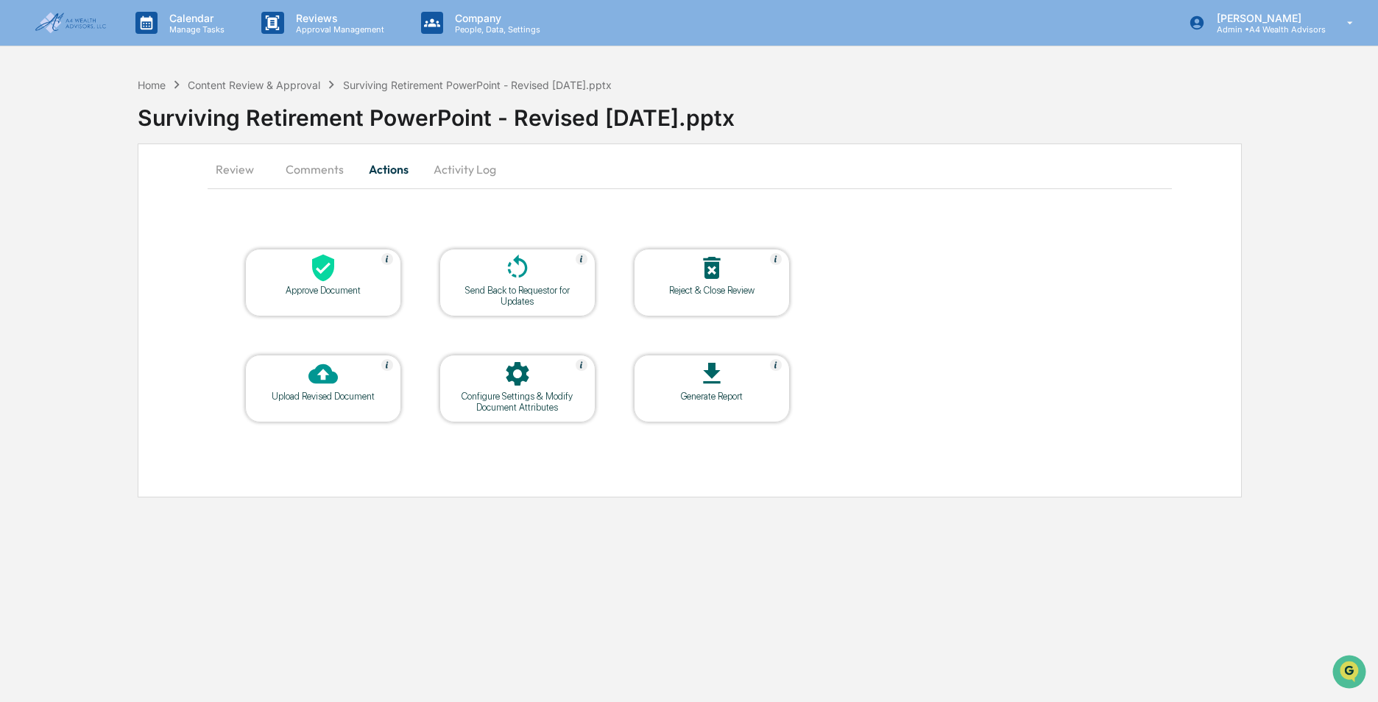
click at [255, 179] on button "Review" at bounding box center [241, 169] width 66 height 35
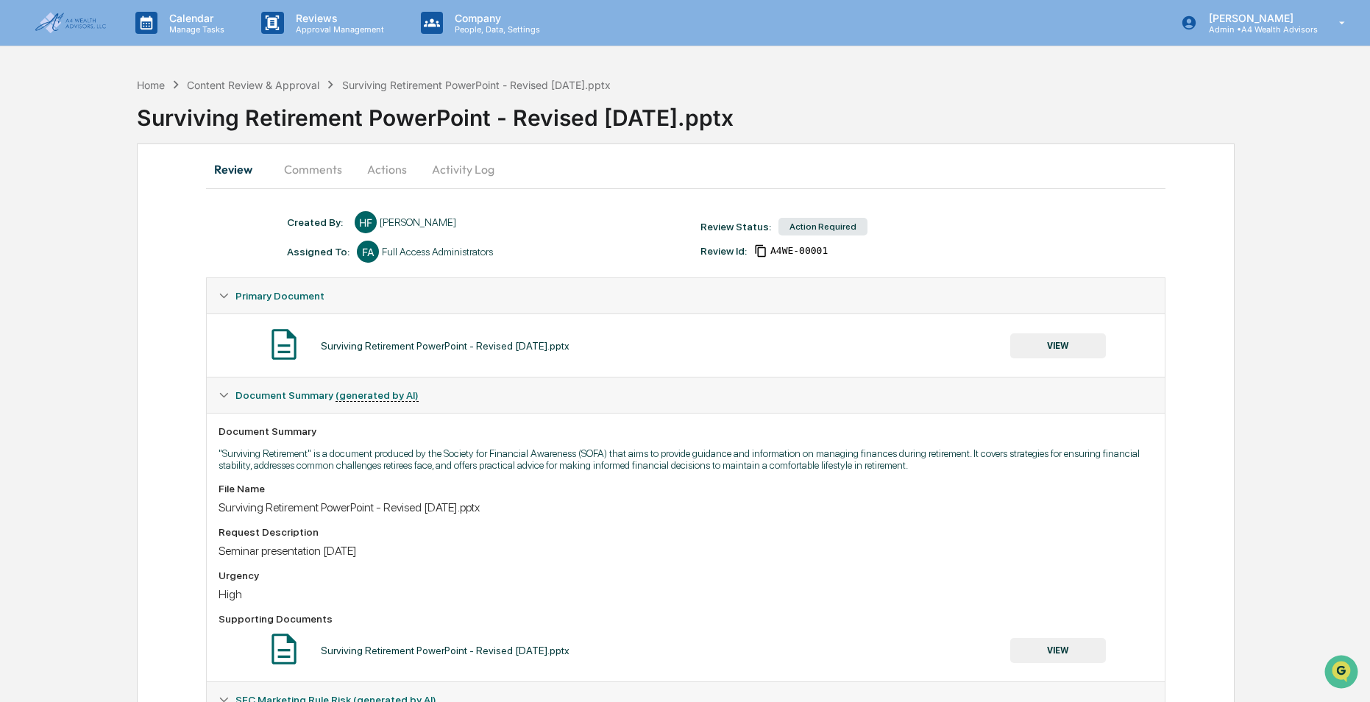
click at [817, 227] on div "Action Required" at bounding box center [823, 227] width 89 height 18
click at [269, 88] on div "Content Review & Approval" at bounding box center [253, 85] width 132 height 13
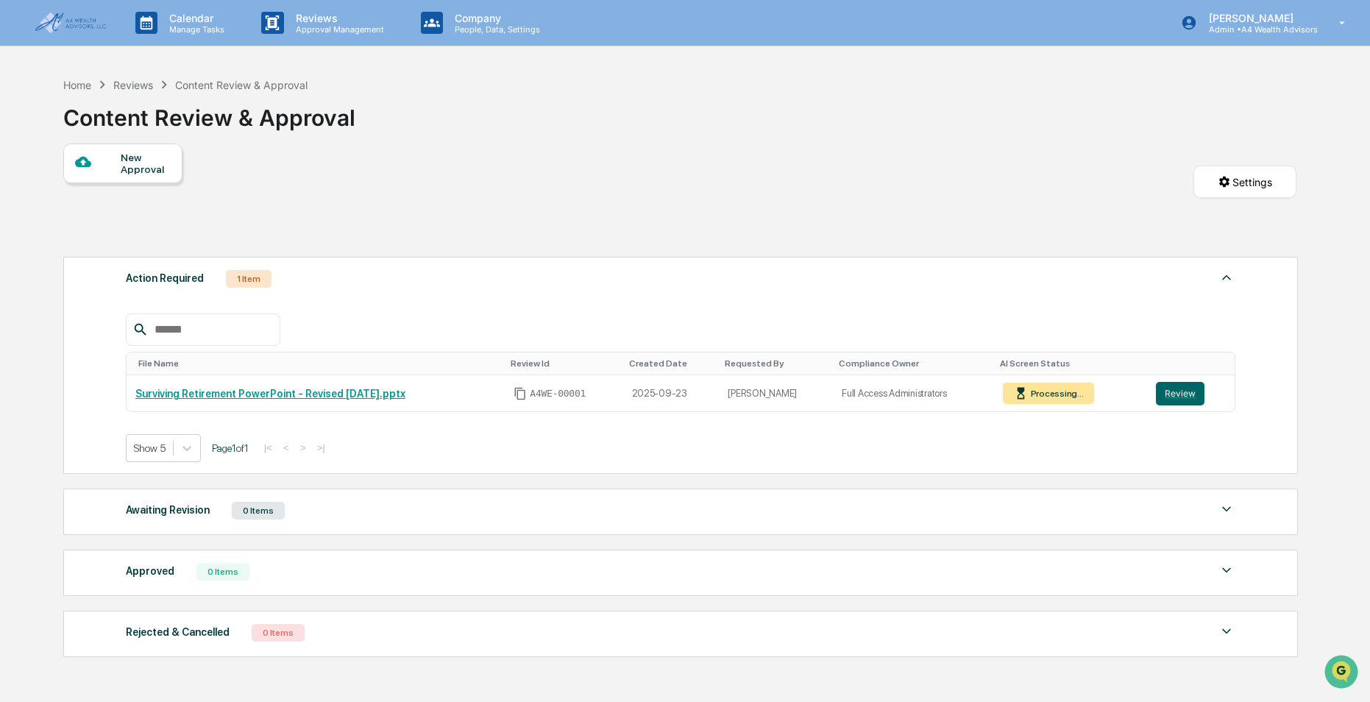
click at [640, 164] on div "New Approval Settings" at bounding box center [680, 197] width 1234 height 106
click at [61, 24] on img at bounding box center [70, 23] width 71 height 21
